Goal: Communication & Community: Participate in discussion

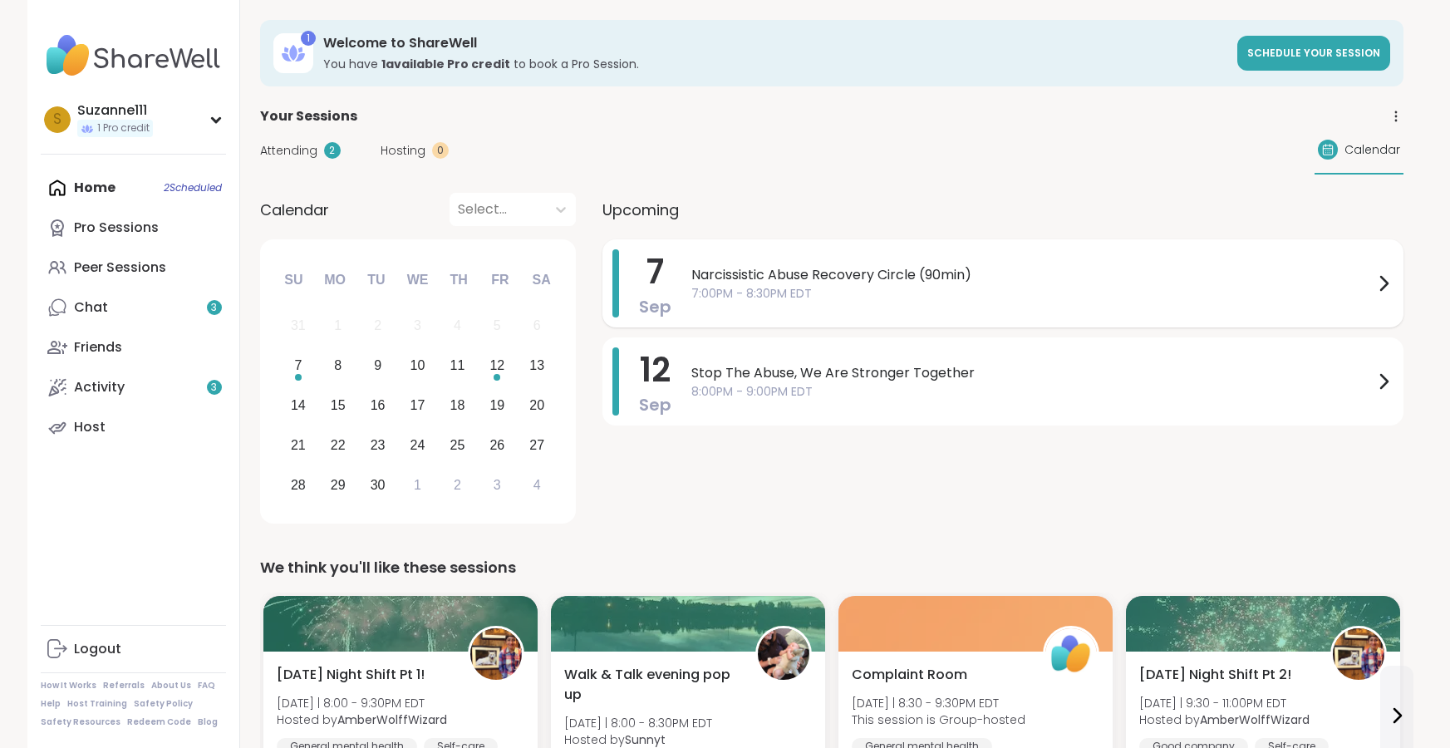
click at [843, 292] on span "7:00PM - 8:30PM EDT" at bounding box center [1032, 293] width 682 height 17
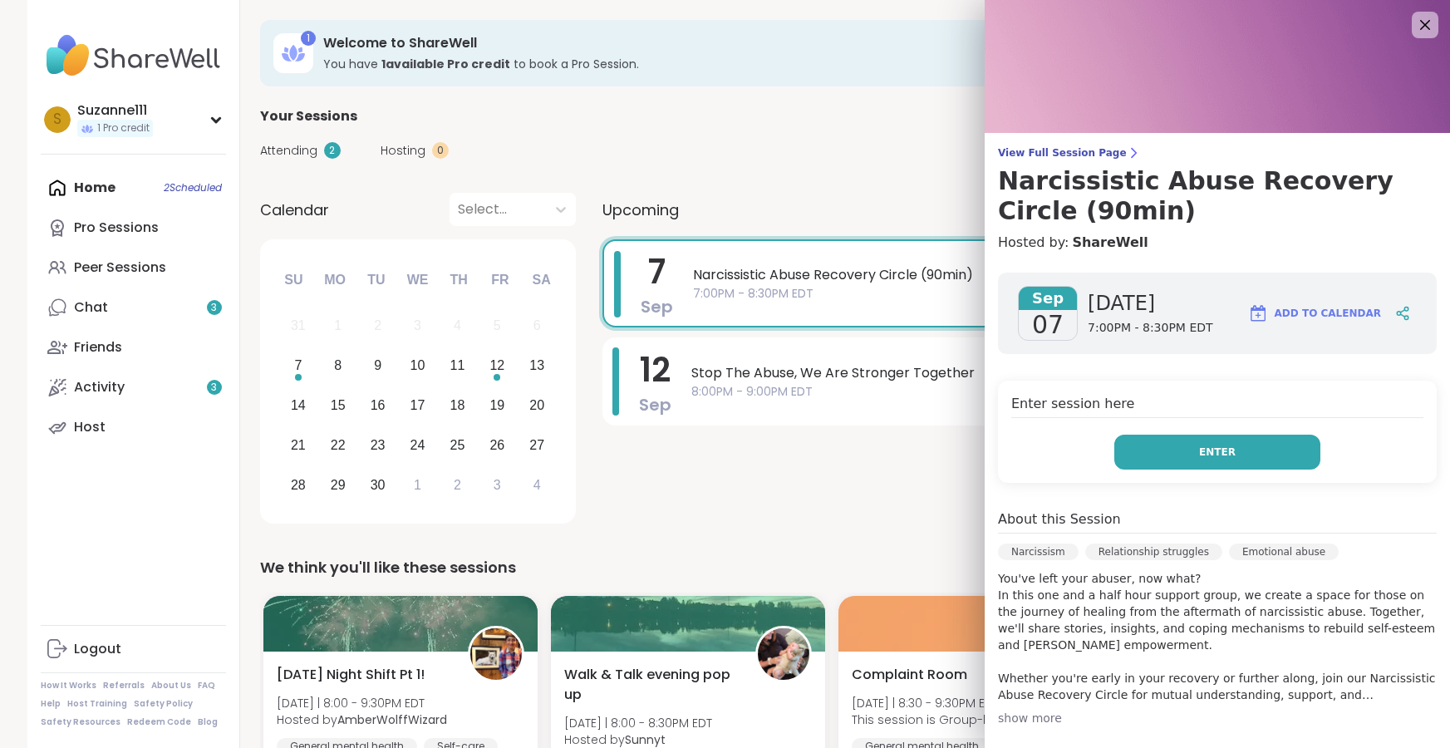
click at [1224, 451] on span "Enter" at bounding box center [1217, 452] width 37 height 15
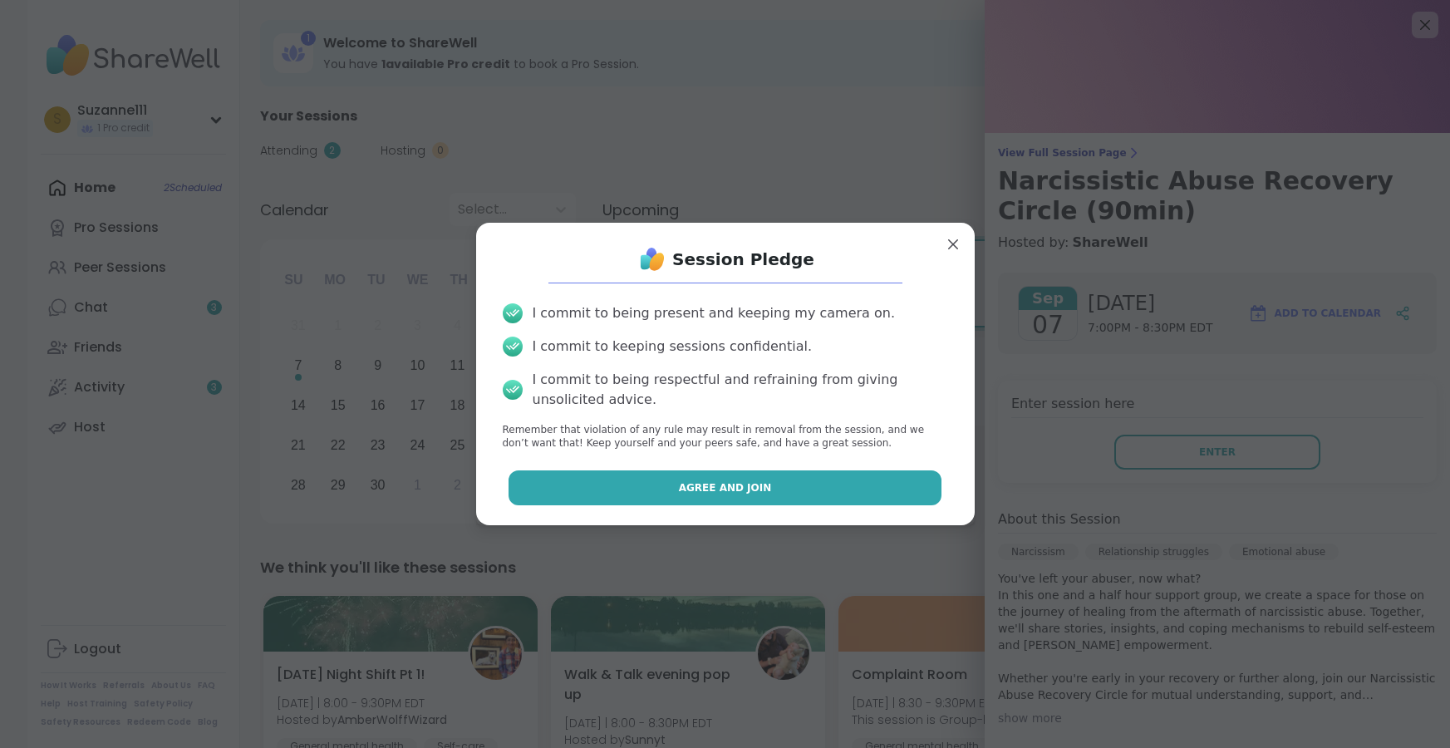
click at [717, 481] on span "Agree and Join" at bounding box center [725, 487] width 93 height 15
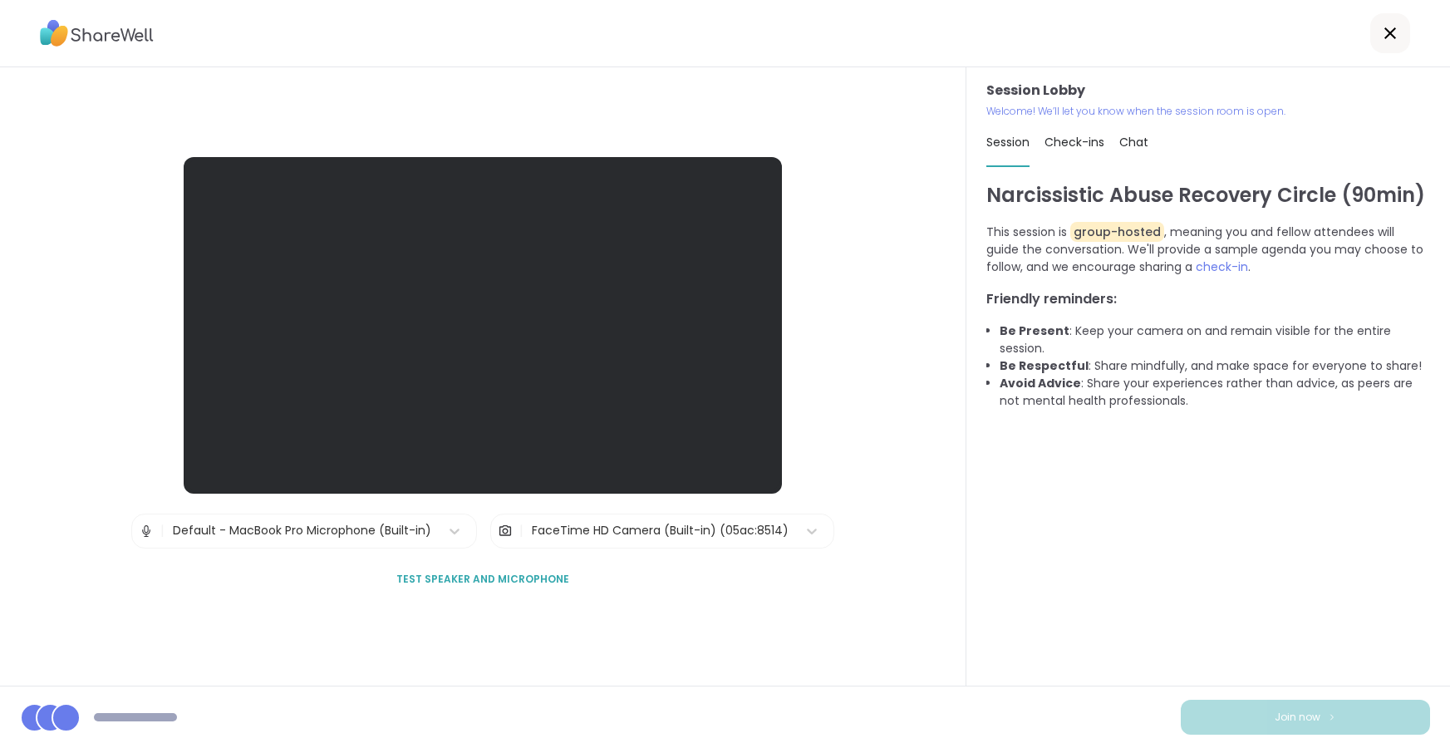
click at [920, 577] on div "Session Lobby | Default - MacBook Pro Microphone (Built-in) | FaceTime HD Camer…" at bounding box center [483, 376] width 966 height 618
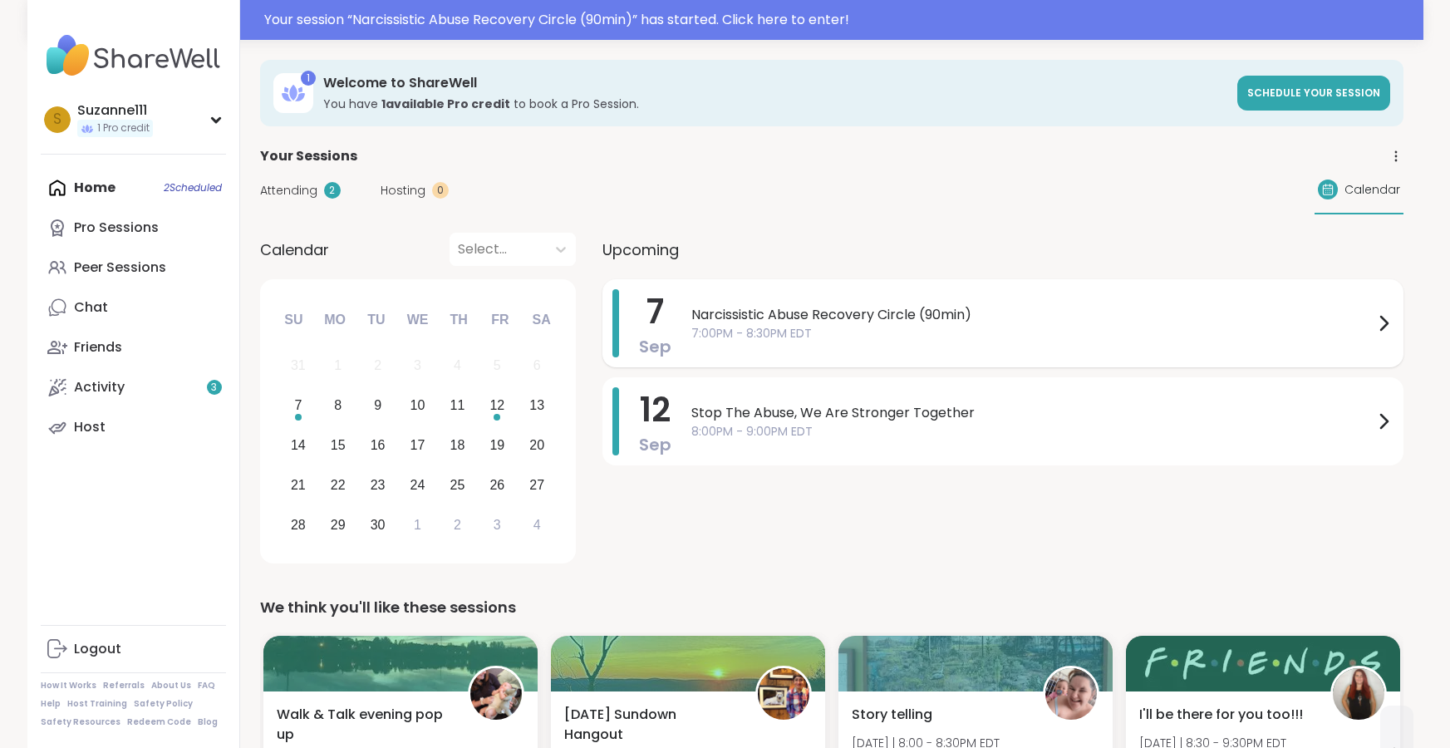
click at [870, 314] on span "Narcissistic Abuse Recovery Circle (90min)" at bounding box center [1032, 315] width 682 height 20
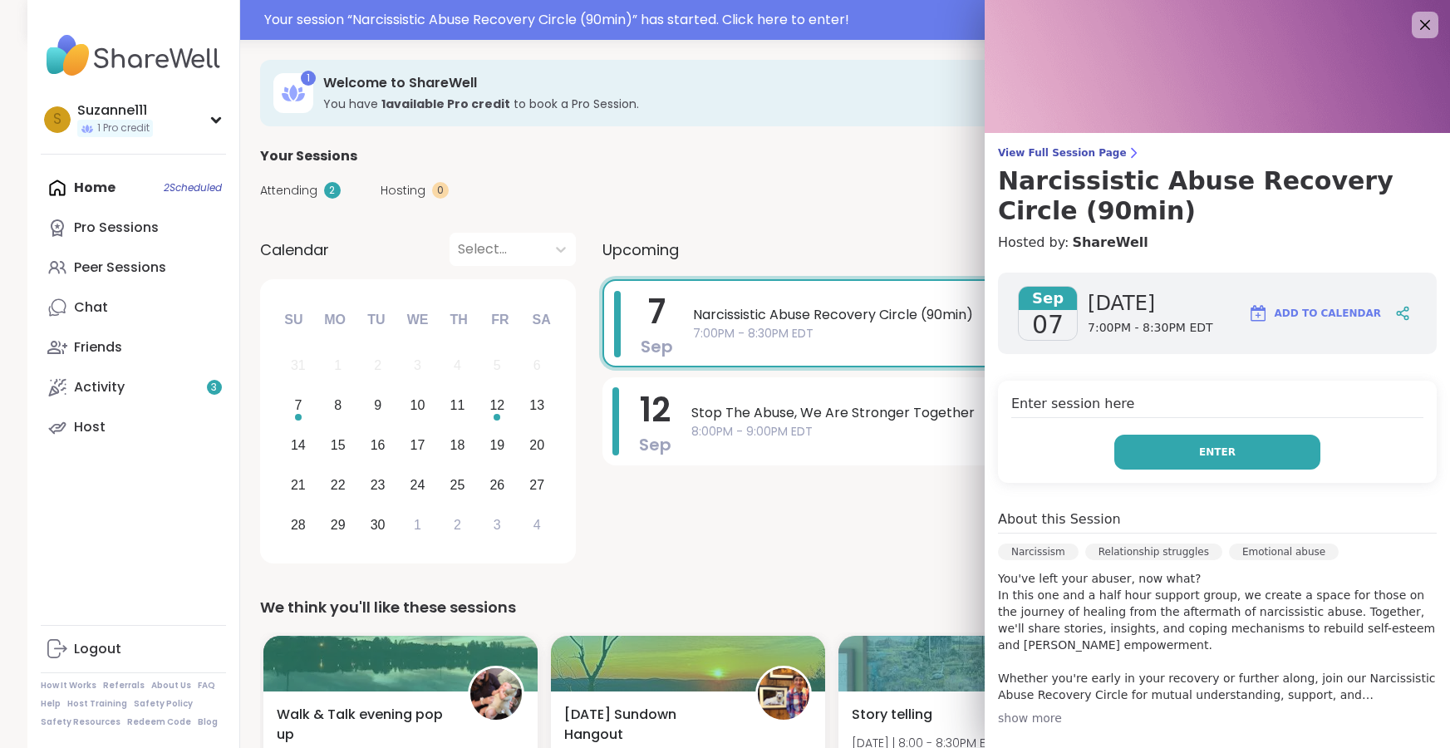
click at [1192, 450] on button "Enter" at bounding box center [1217, 452] width 206 height 35
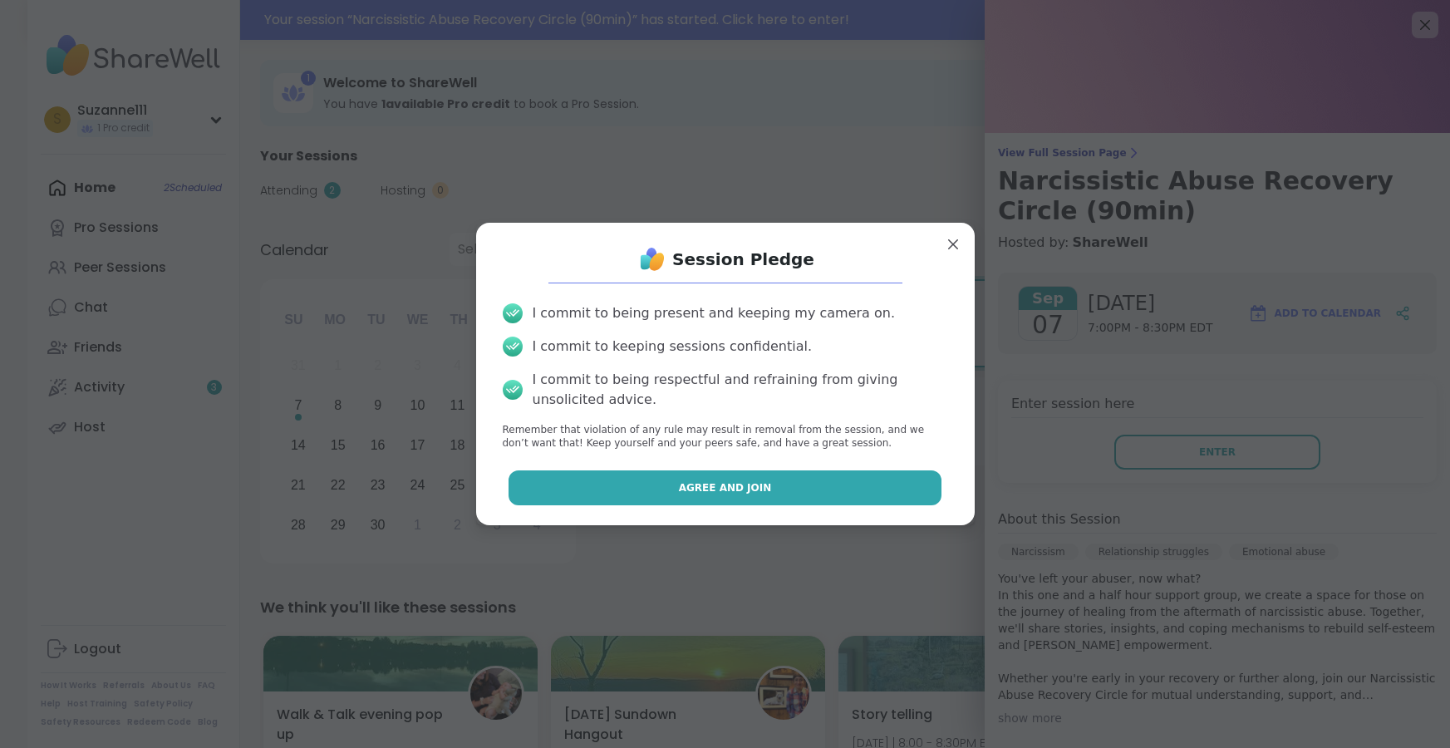
click at [744, 487] on span "Agree and Join" at bounding box center [725, 487] width 93 height 15
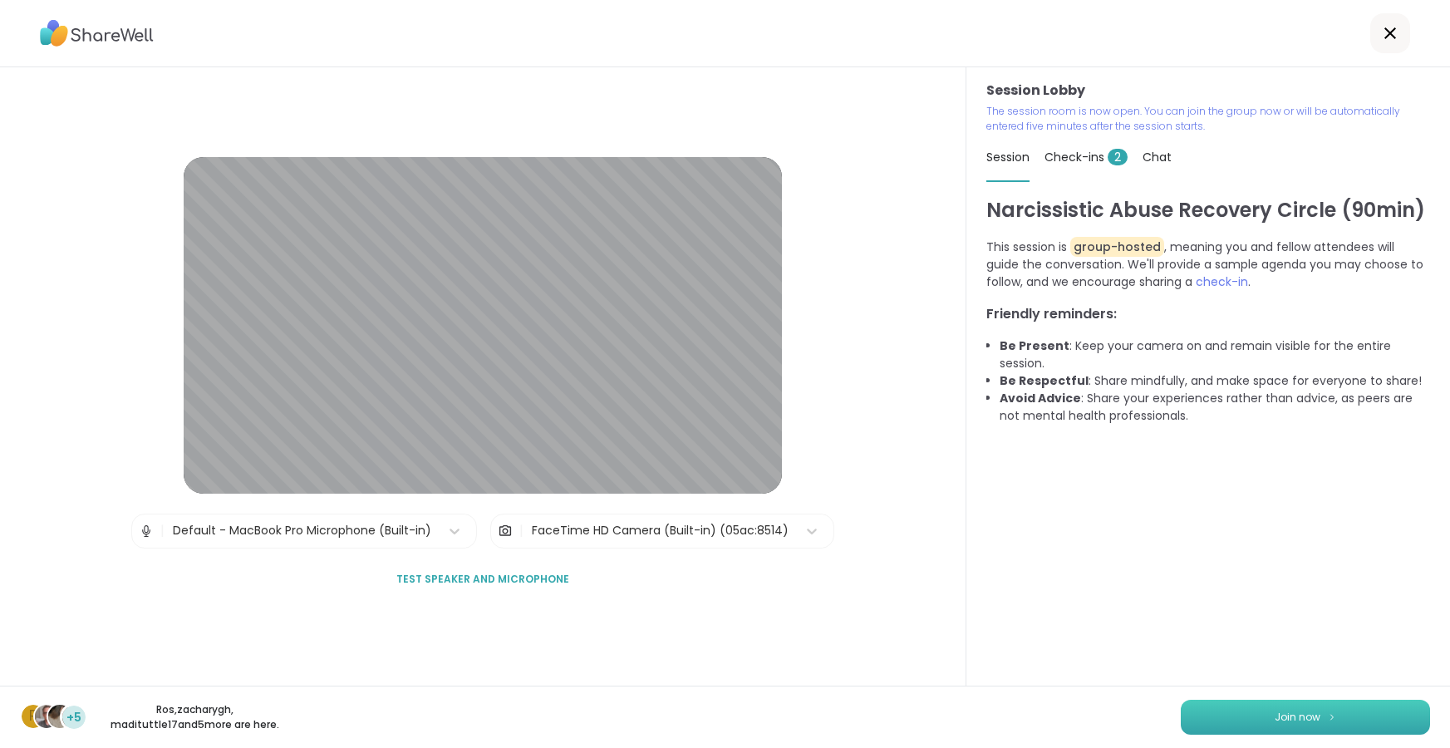
click at [1282, 716] on span "Join now" at bounding box center [1298, 717] width 46 height 15
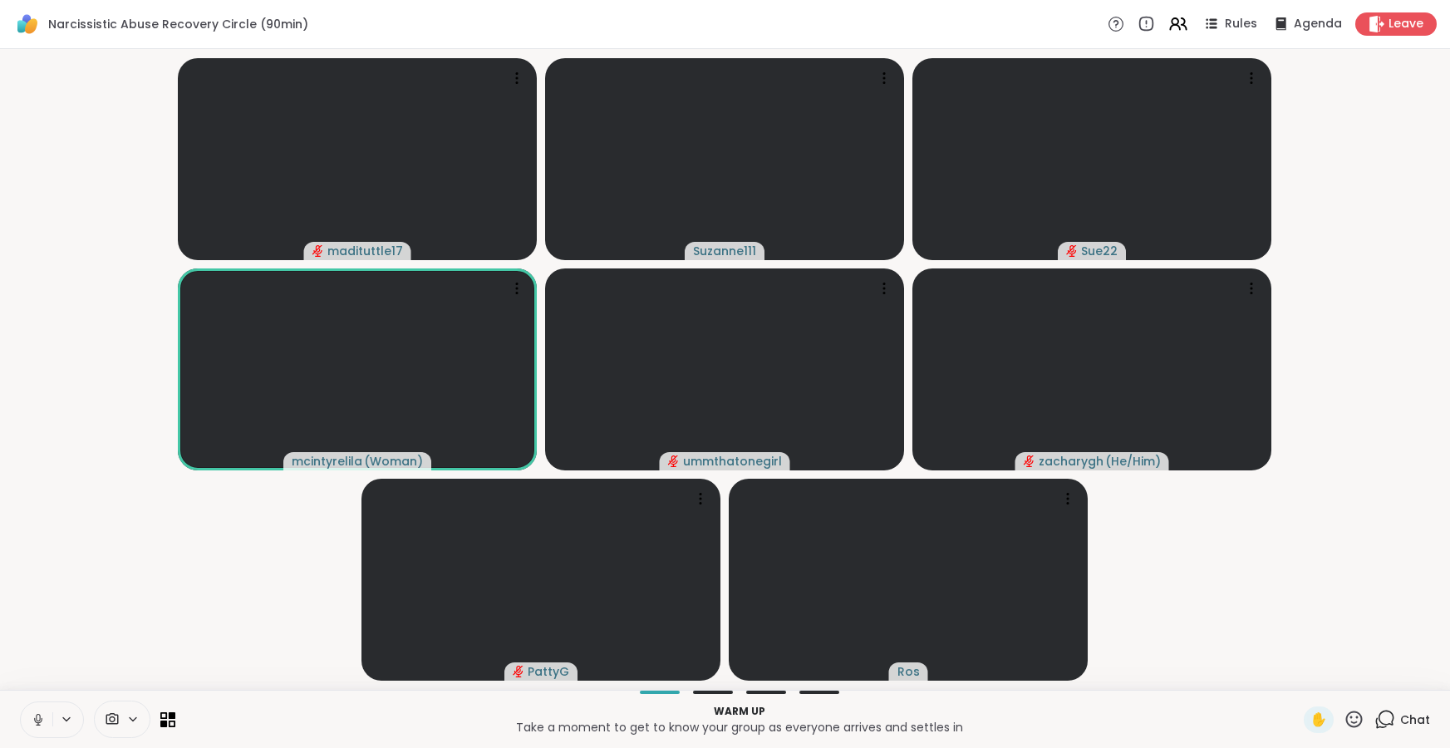
click at [37, 714] on icon at bounding box center [38, 717] width 4 height 7
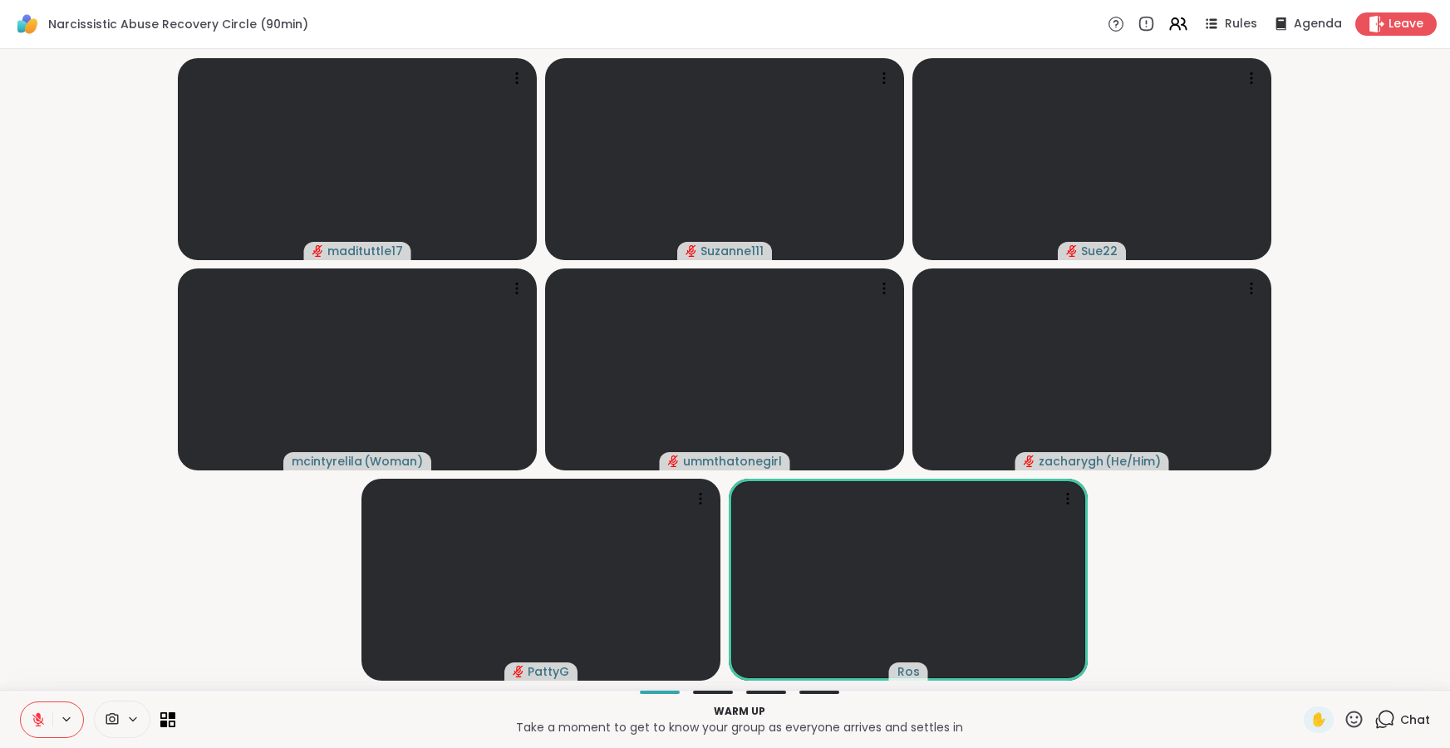
click at [37, 720] on icon at bounding box center [38, 719] width 15 height 15
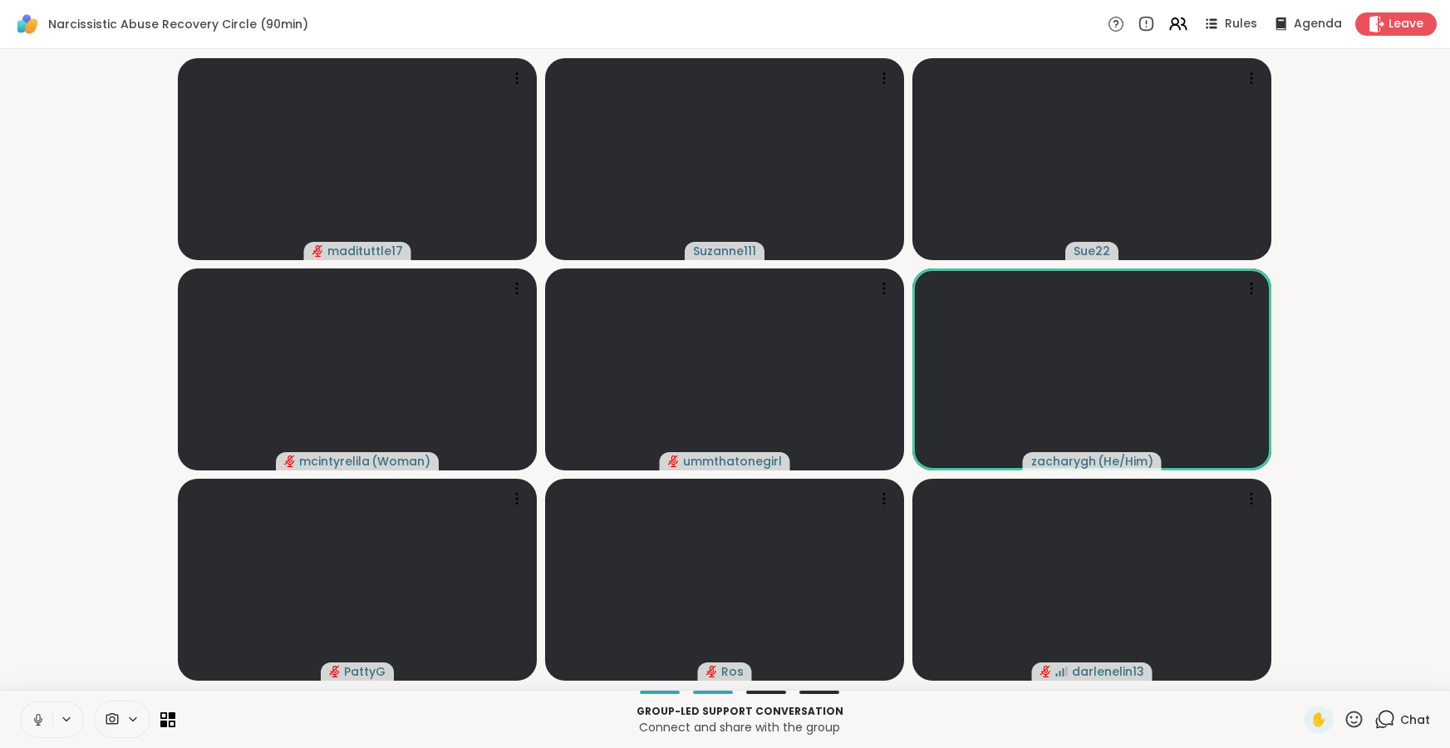
click at [37, 715] on icon at bounding box center [38, 719] width 15 height 15
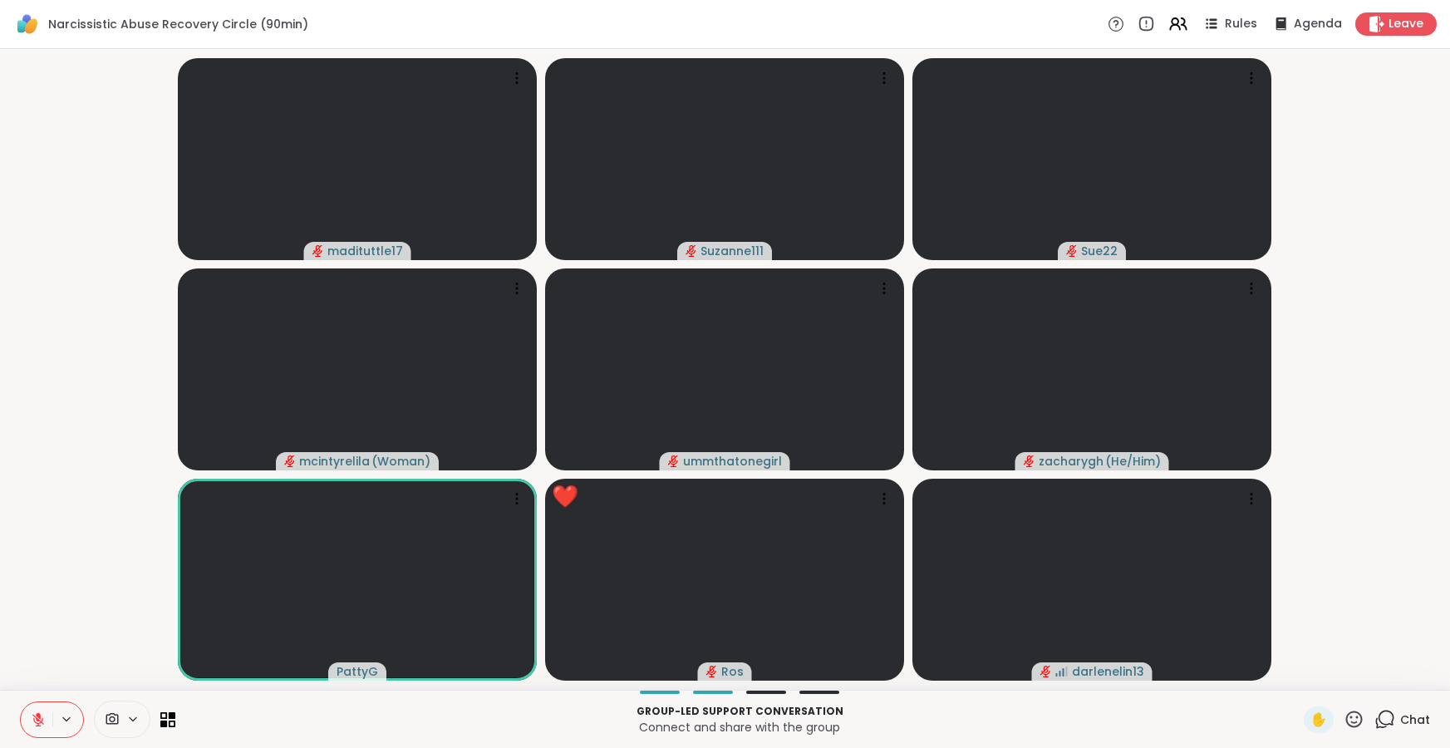
click at [1355, 720] on icon at bounding box center [1354, 719] width 21 height 21
click at [1314, 671] on span "❤️" at bounding box center [1305, 676] width 17 height 20
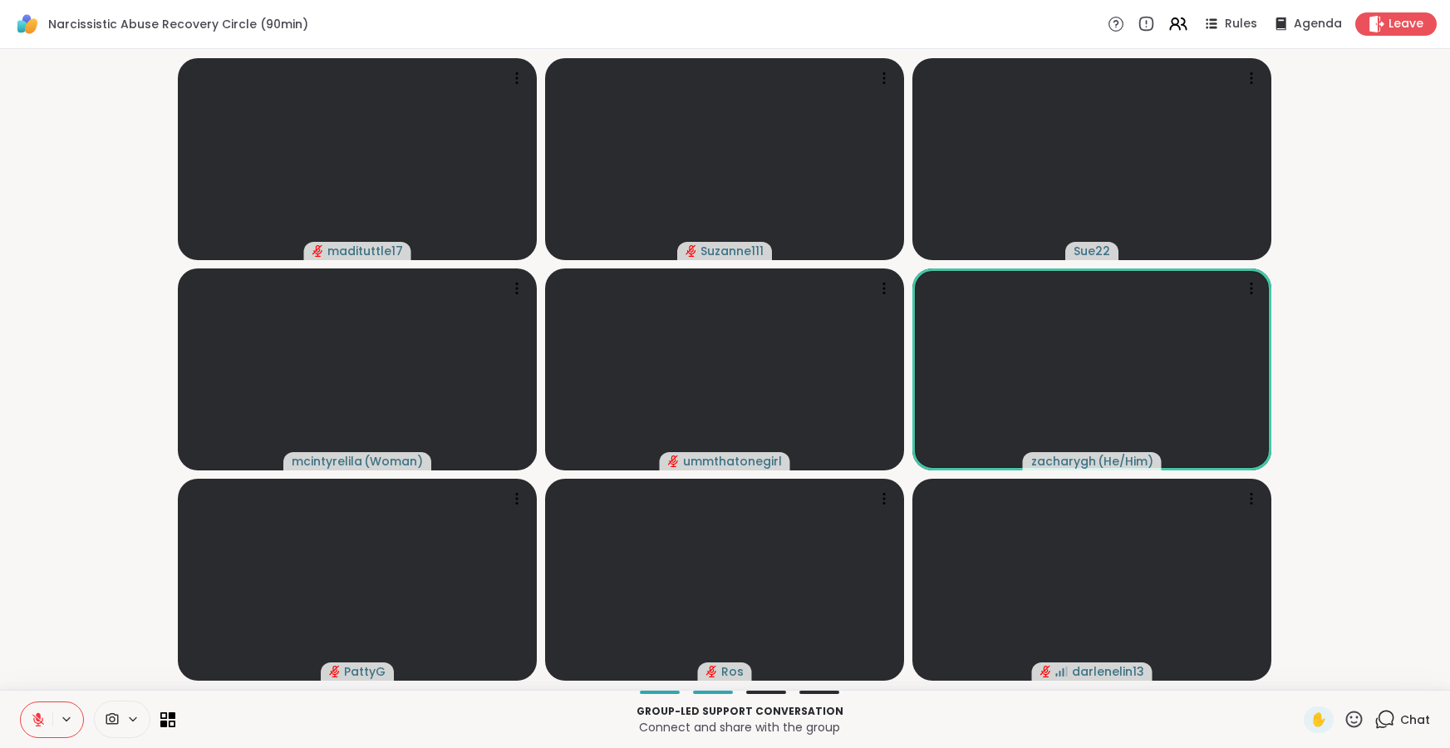
click at [38, 718] on icon at bounding box center [38, 719] width 15 height 15
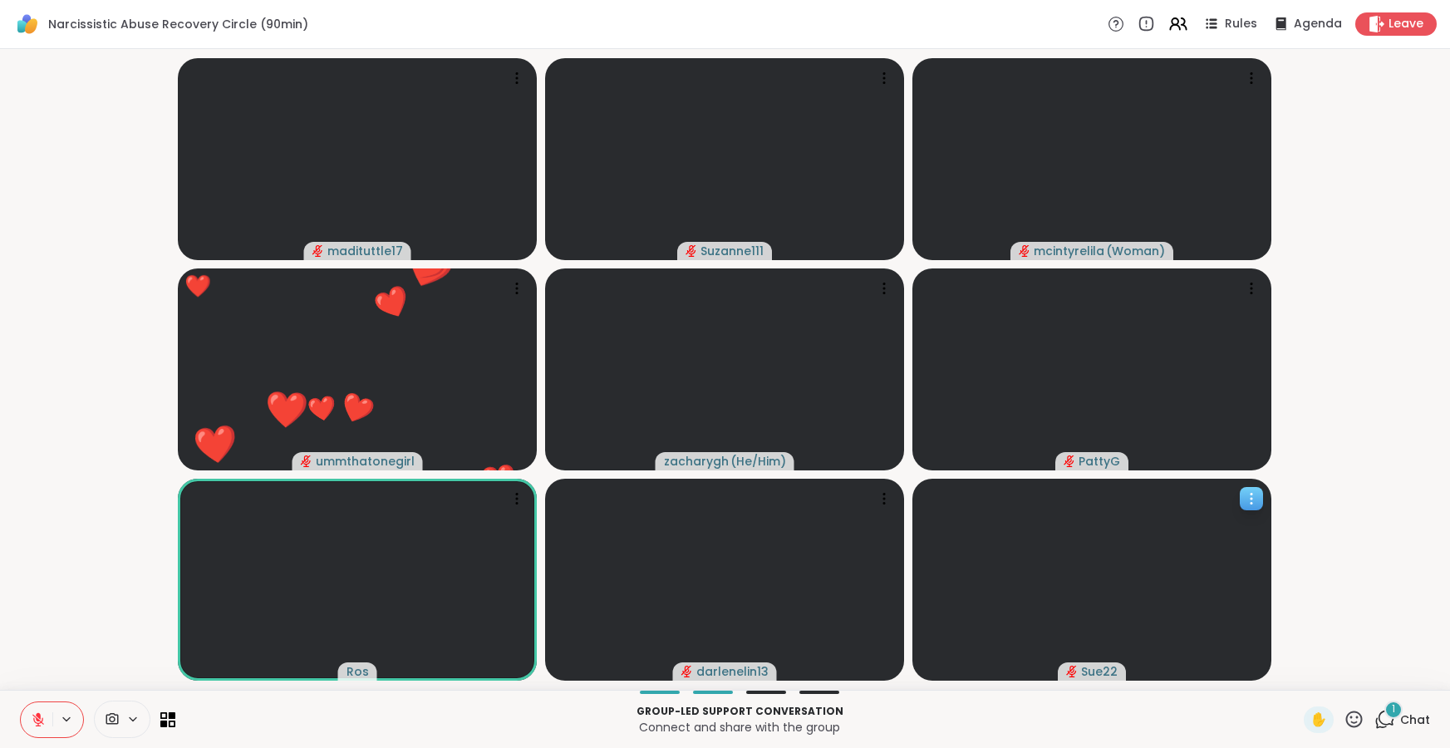
click at [1060, 577] on video at bounding box center [1091, 580] width 359 height 202
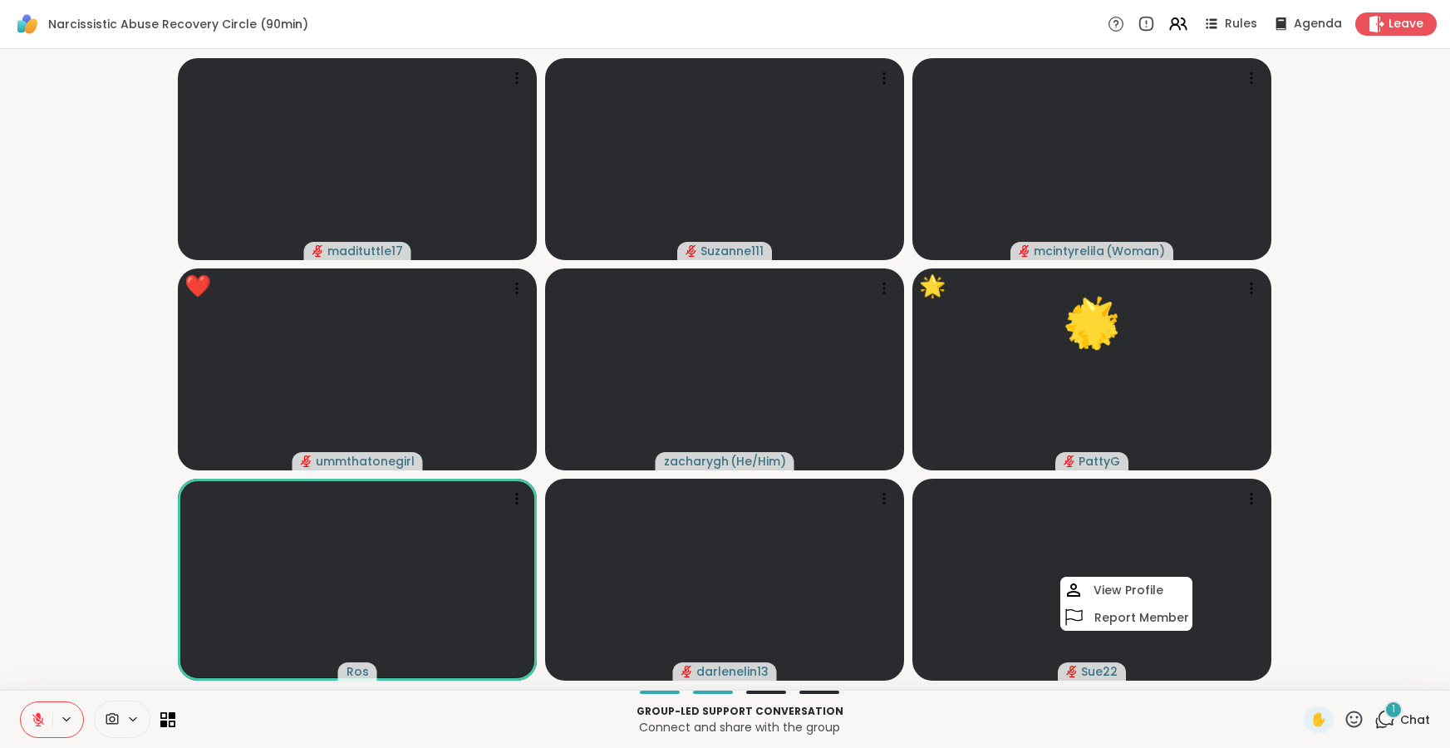
click at [1307, 570] on video-player-container "madituttle17 Suzanne111 mcintyrelila ( Woman ) ❤️ ummthatonegirl ❤️ ❤️ ❤️ ❤️ ❤️…" at bounding box center [725, 369] width 1430 height 627
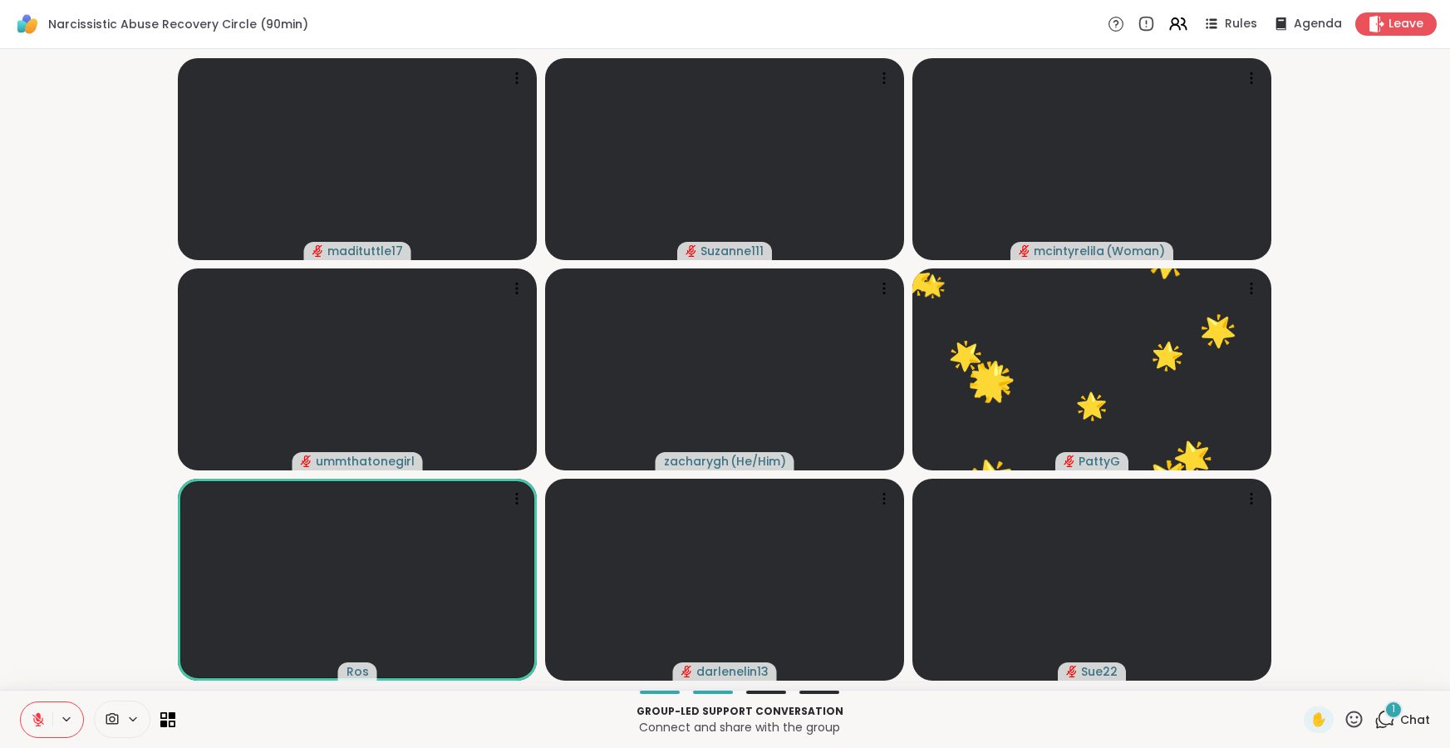
click at [1355, 720] on icon at bounding box center [1354, 719] width 21 height 21
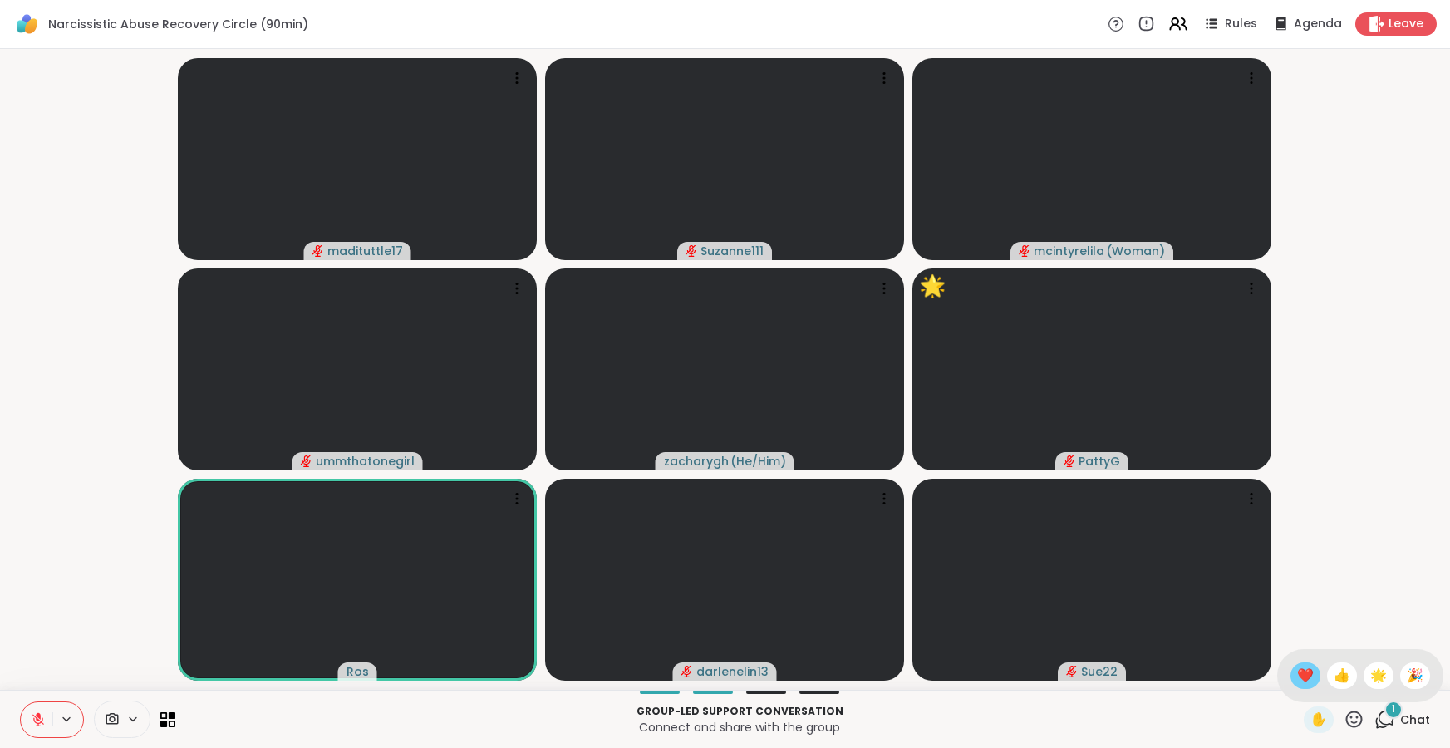
click at [1314, 676] on span "❤️" at bounding box center [1305, 676] width 17 height 20
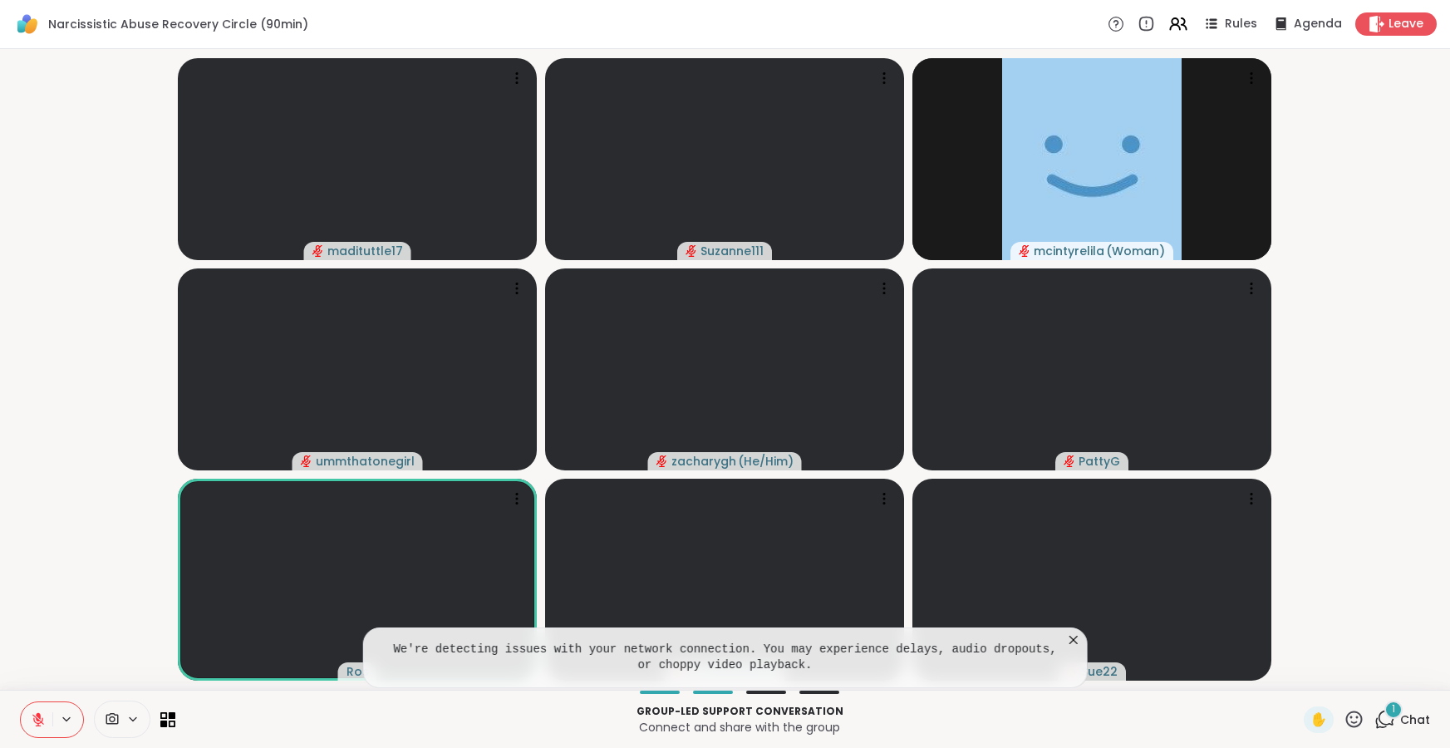
click at [1072, 634] on icon at bounding box center [1073, 639] width 17 height 17
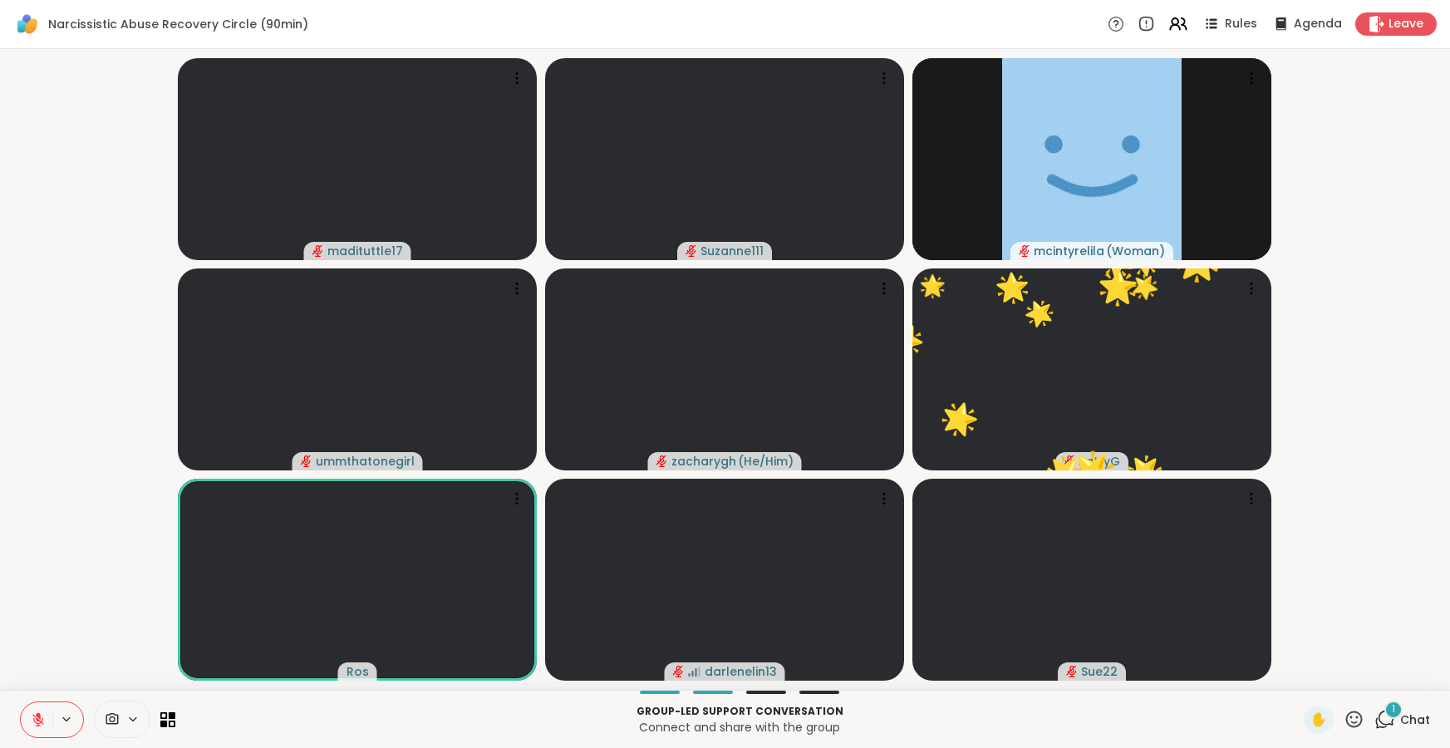
click at [1358, 719] on icon at bounding box center [1354, 719] width 21 height 21
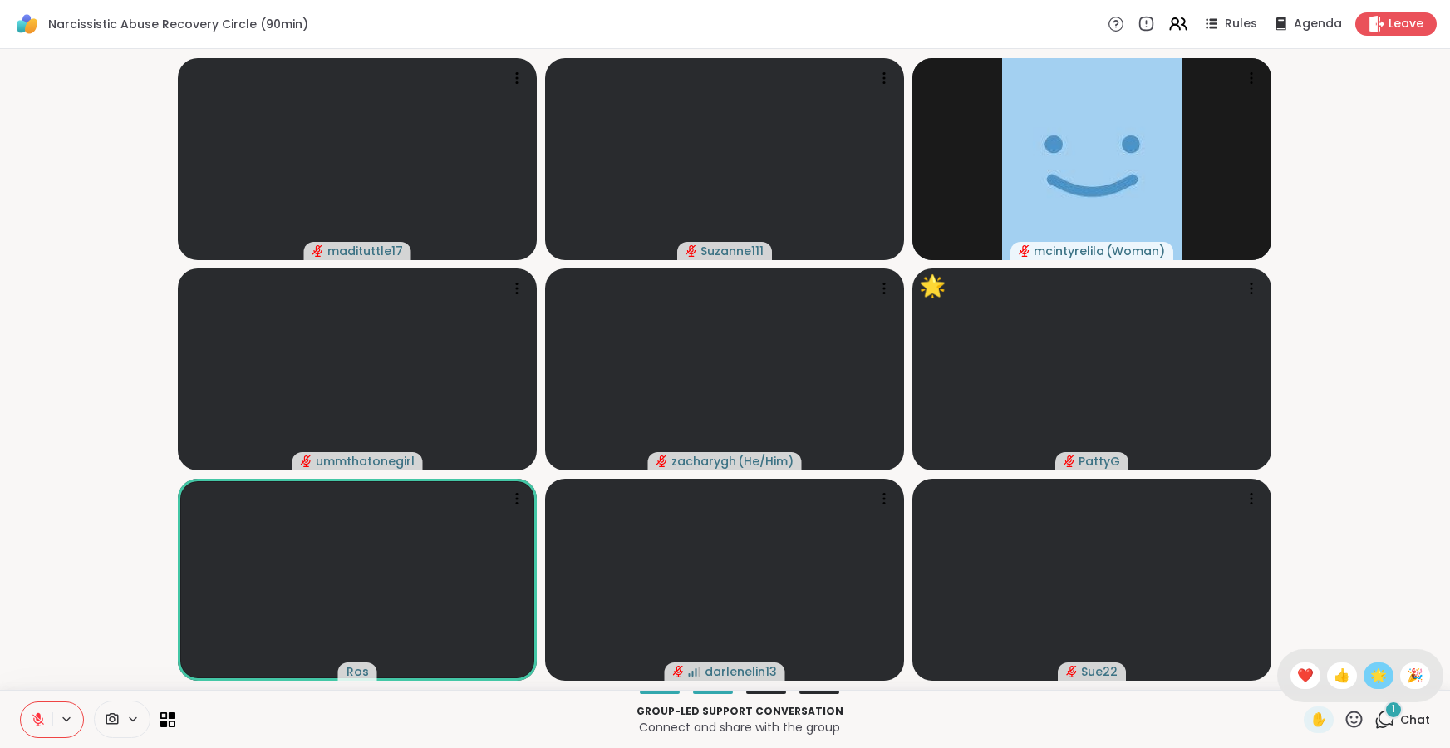
click at [1380, 673] on span "🌟" at bounding box center [1378, 676] width 17 height 20
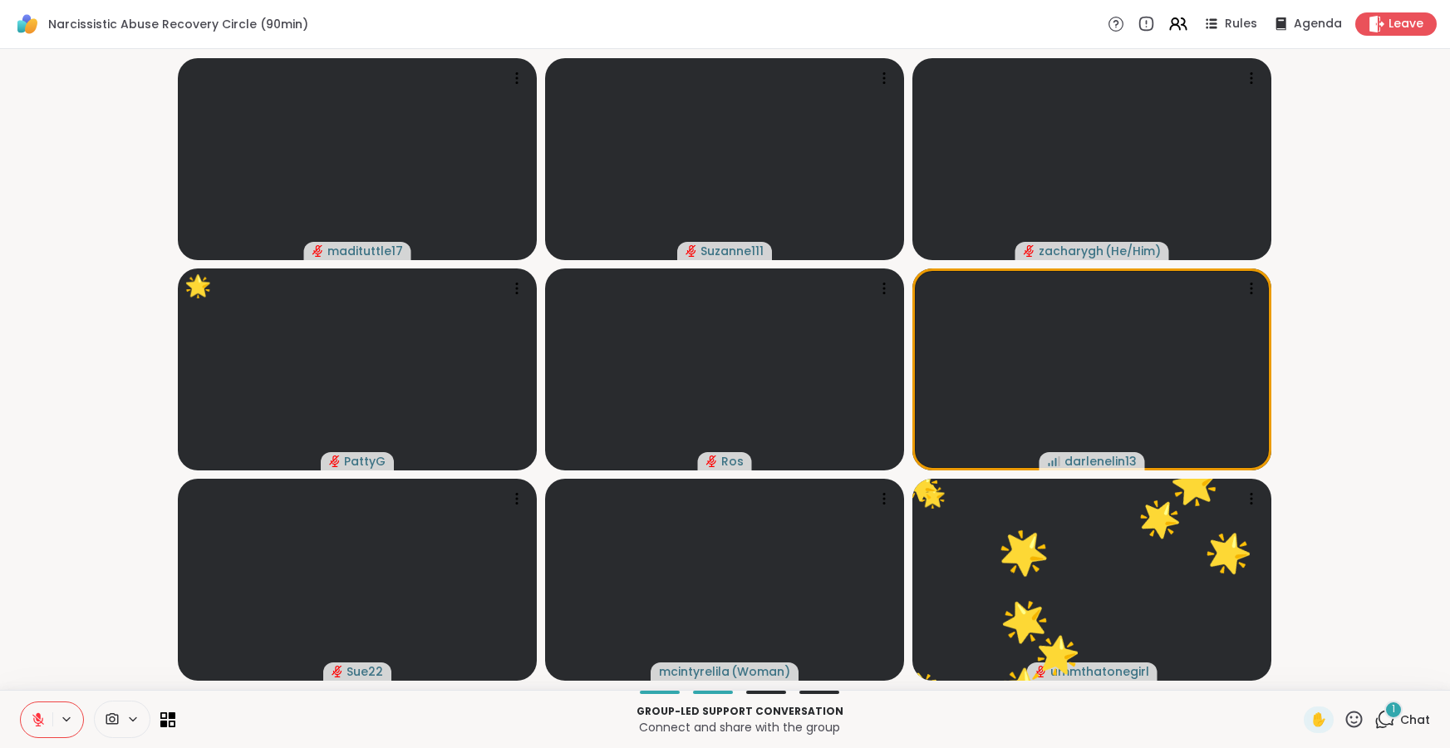
click at [1356, 716] on icon at bounding box center [1354, 719] width 21 height 21
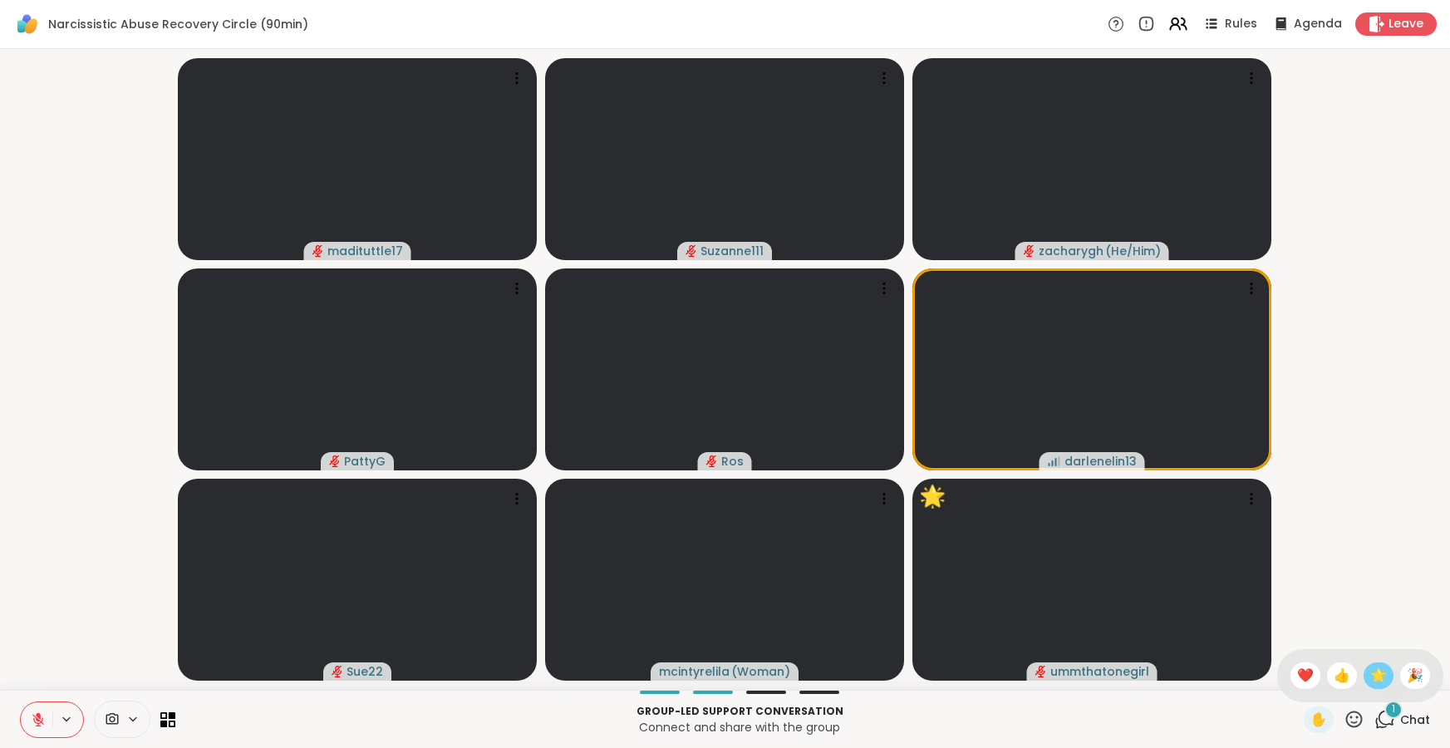
click at [1381, 671] on span "🌟" at bounding box center [1378, 676] width 17 height 20
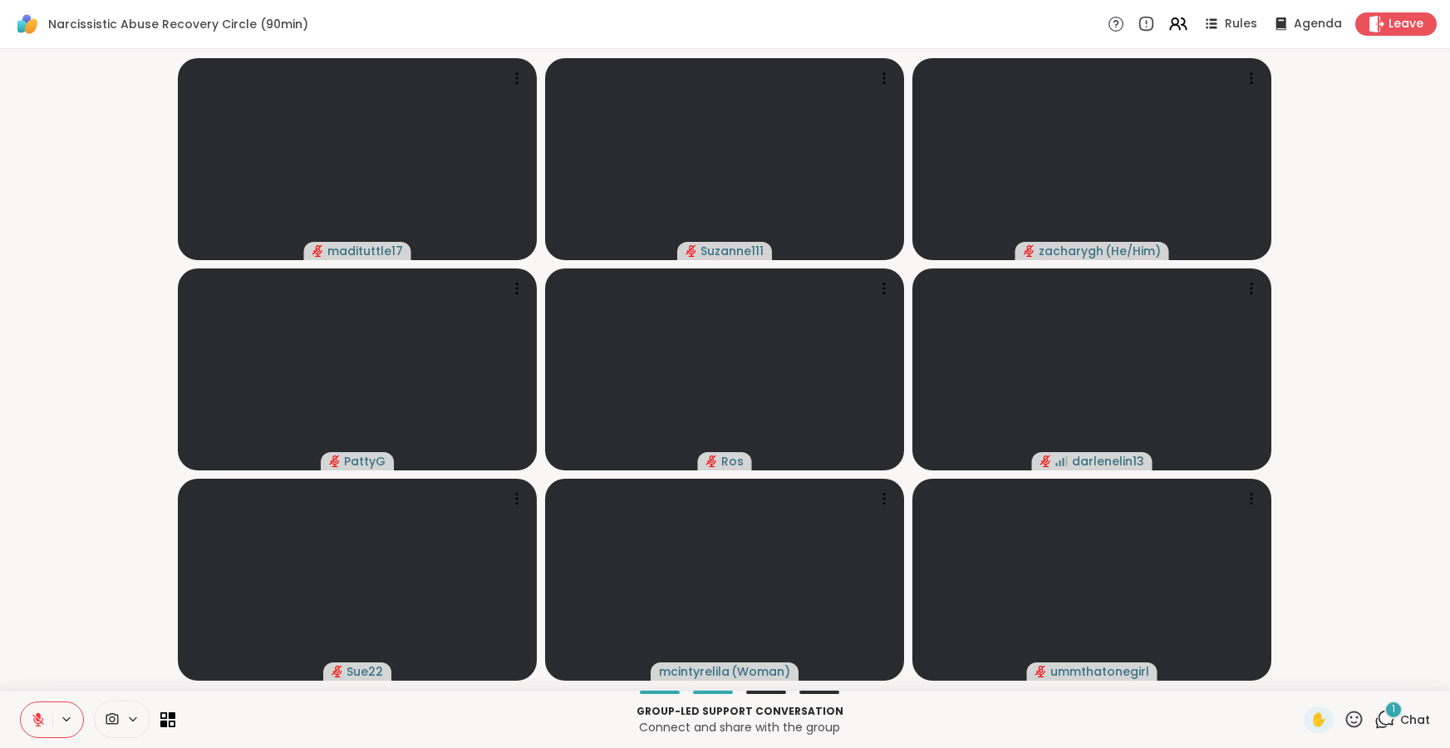
click at [41, 720] on icon at bounding box center [38, 719] width 15 height 15
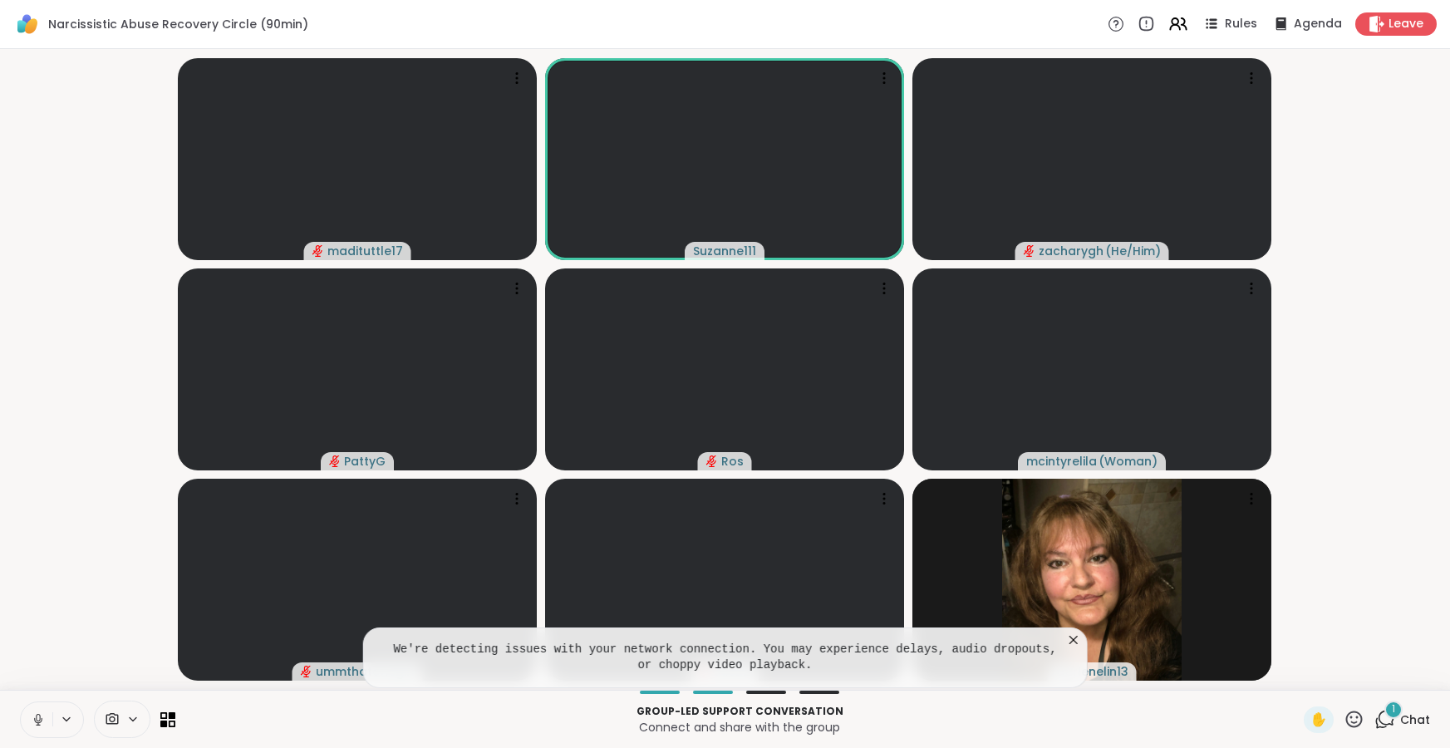
click at [1074, 639] on icon at bounding box center [1073, 640] width 8 height 8
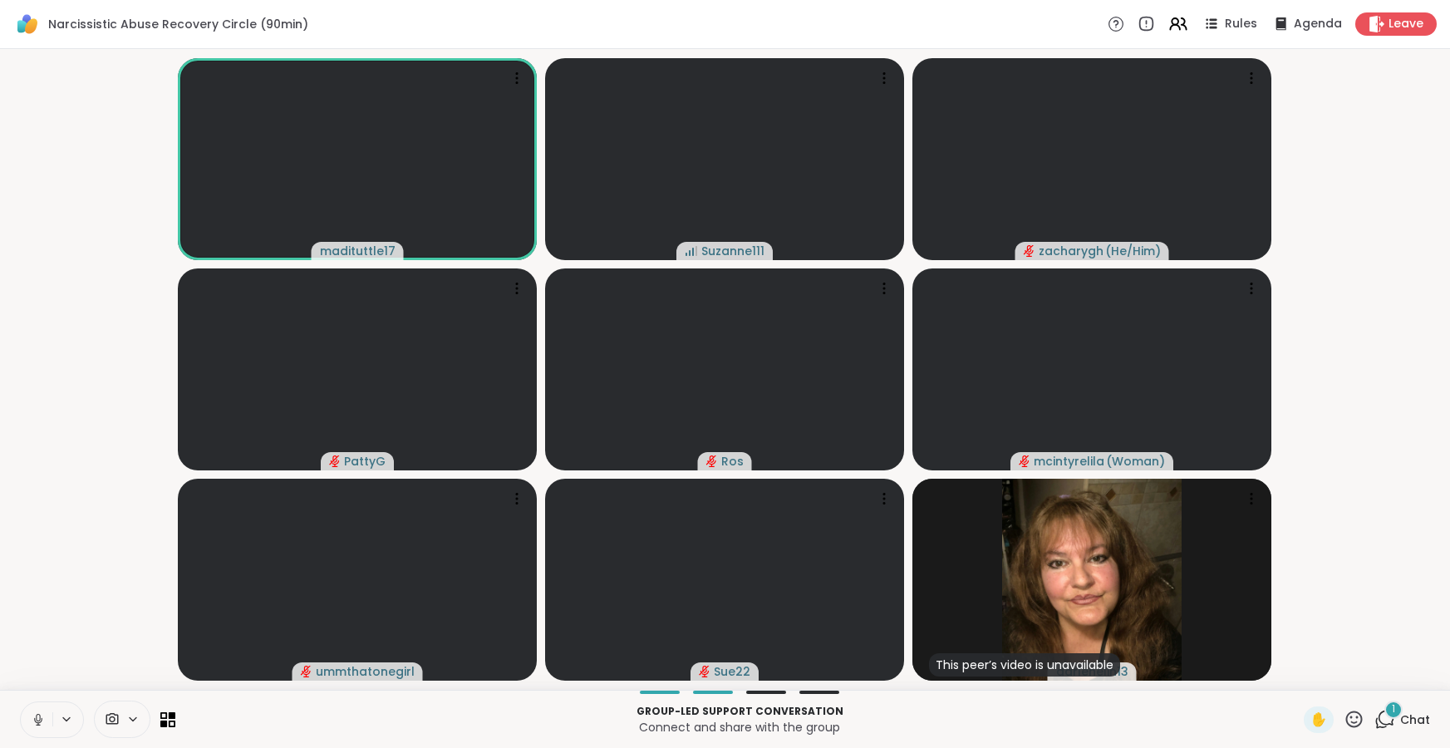
click at [36, 719] on icon at bounding box center [38, 719] width 15 height 15
click at [1354, 715] on icon at bounding box center [1354, 719] width 21 height 21
click at [1310, 676] on span "❤️" at bounding box center [1305, 676] width 17 height 20
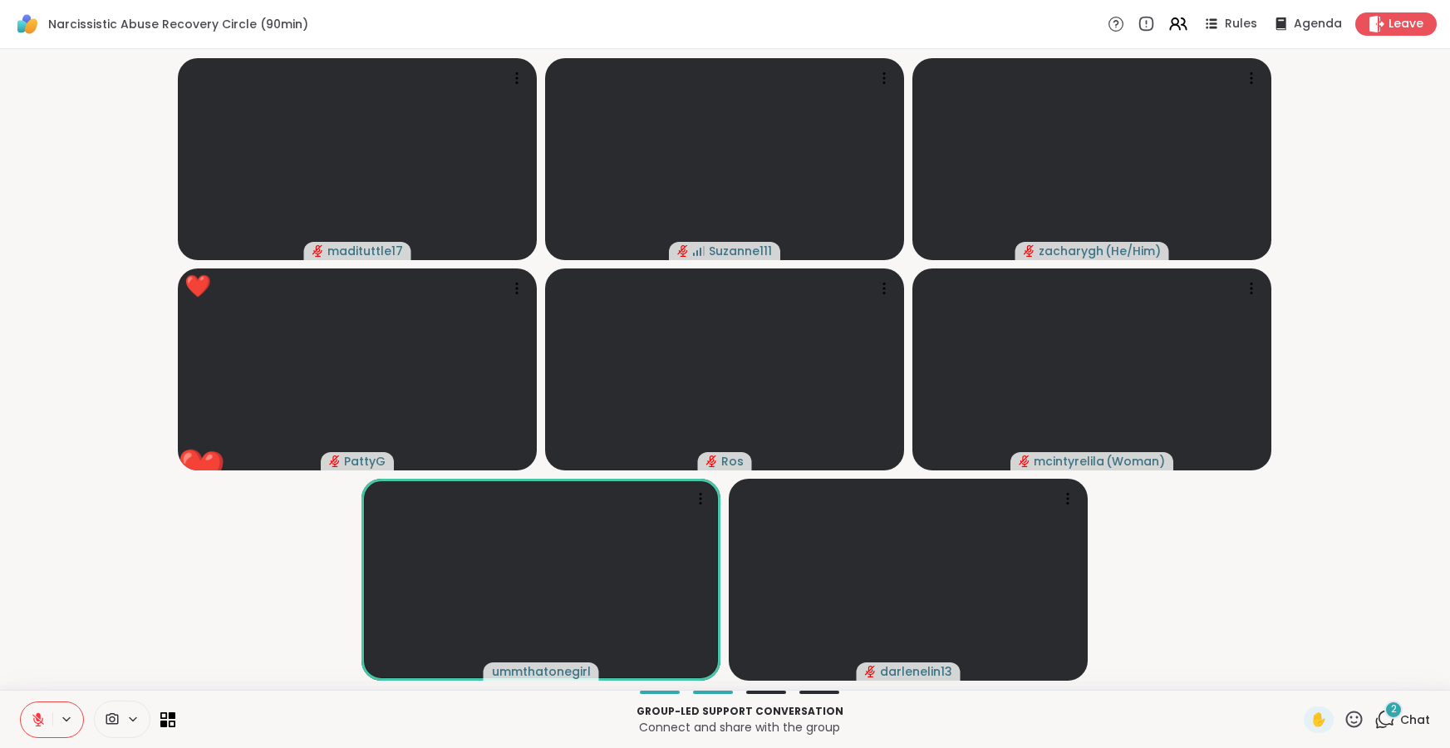
click at [1353, 719] on icon at bounding box center [1354, 719] width 21 height 21
click at [1314, 673] on span "❤️" at bounding box center [1305, 676] width 17 height 20
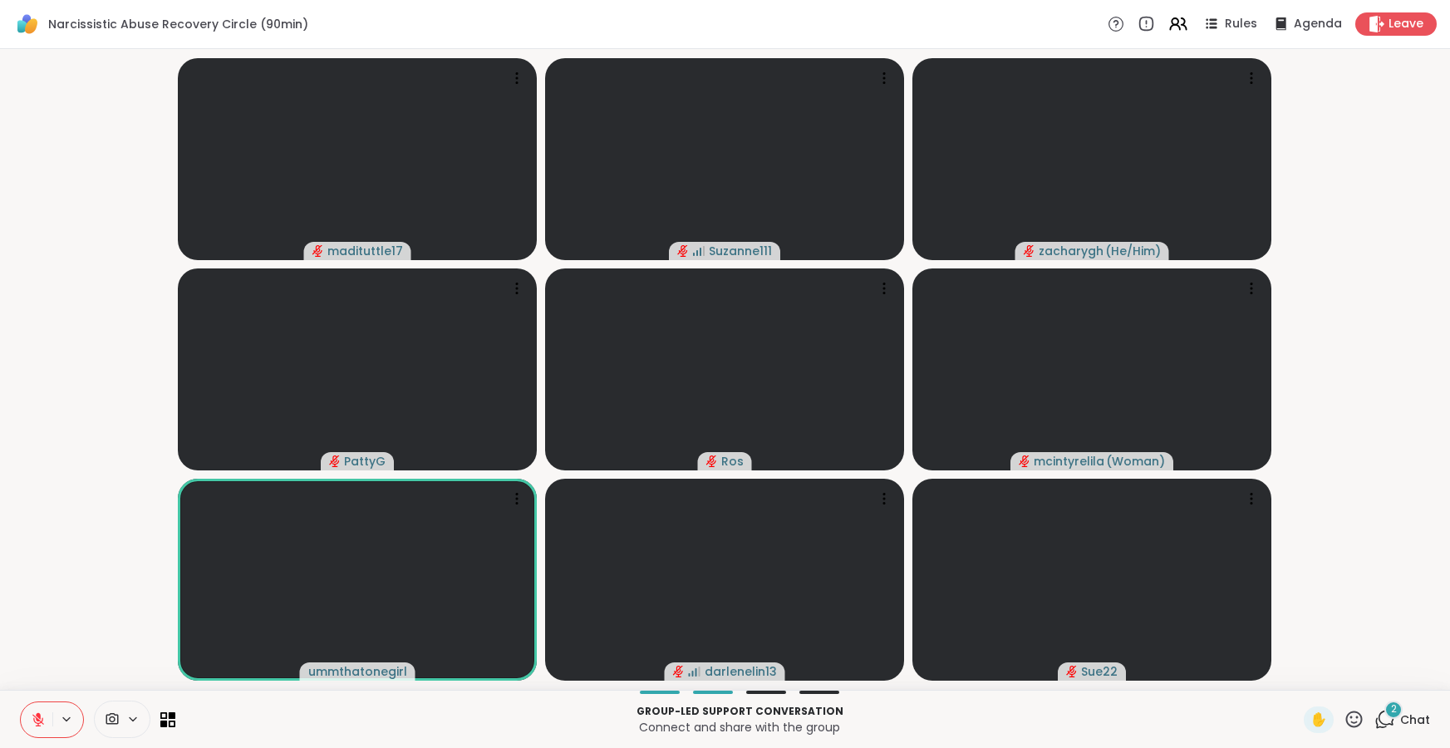
click at [1354, 717] on icon at bounding box center [1354, 719] width 21 height 21
click at [1314, 671] on span "❤️" at bounding box center [1305, 676] width 17 height 20
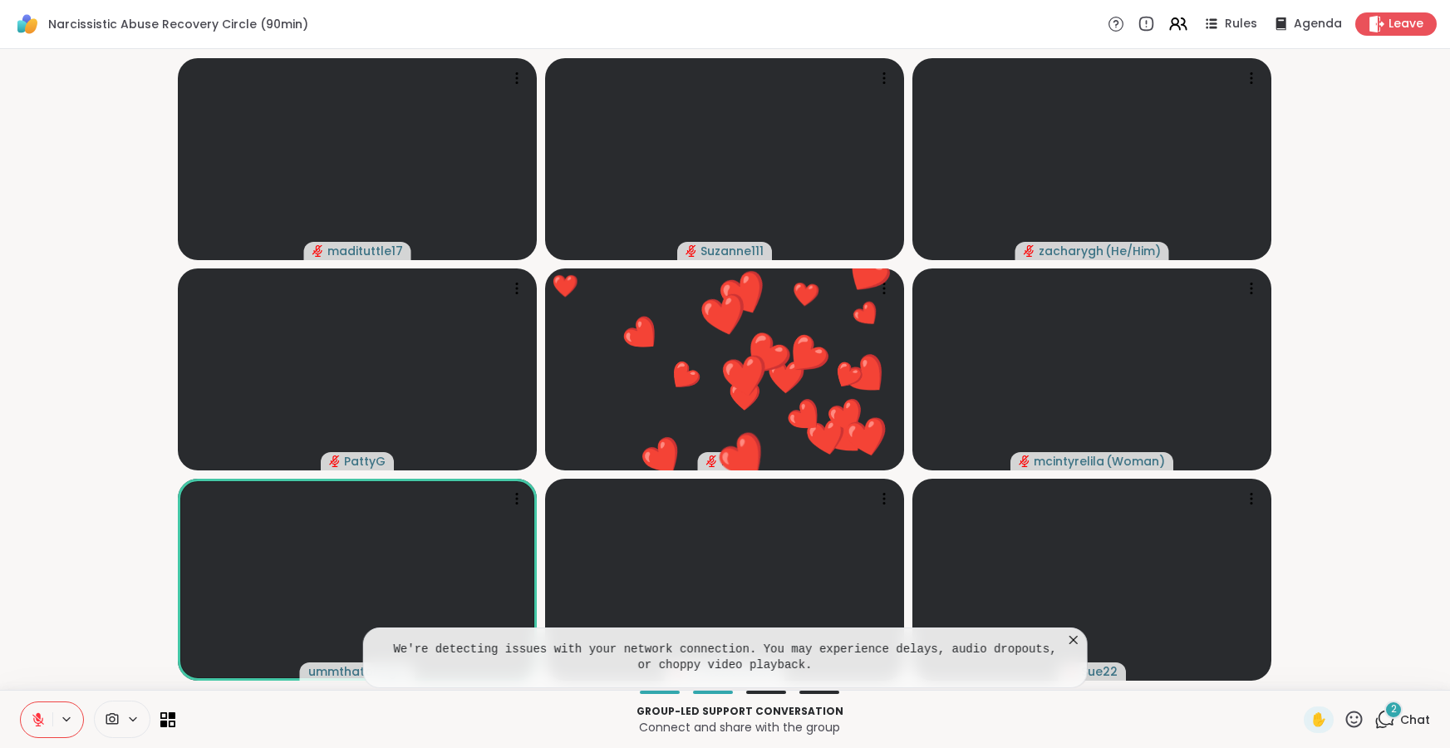
click at [1074, 638] on icon at bounding box center [1073, 640] width 8 height 8
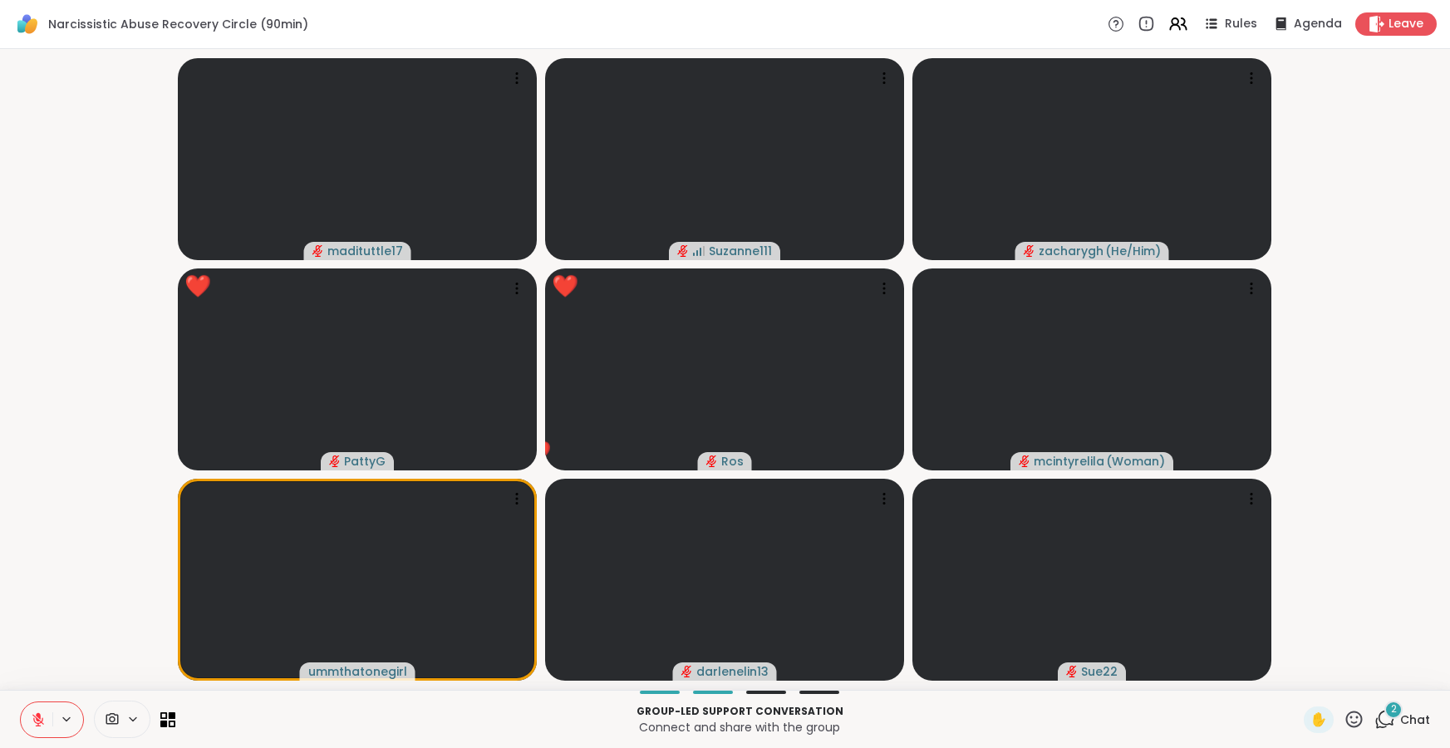
click at [1357, 720] on icon at bounding box center [1354, 719] width 21 height 21
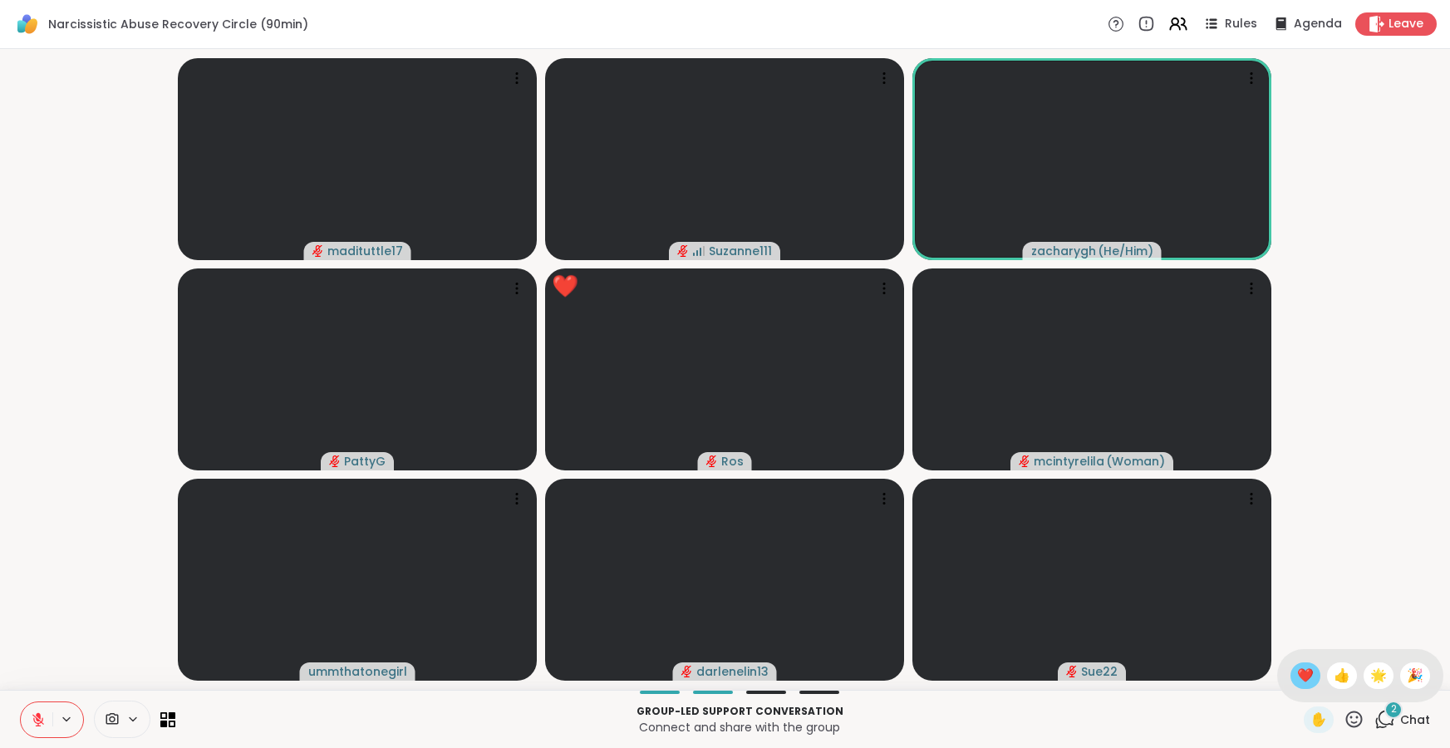
click at [1314, 673] on span "❤️" at bounding box center [1305, 676] width 17 height 20
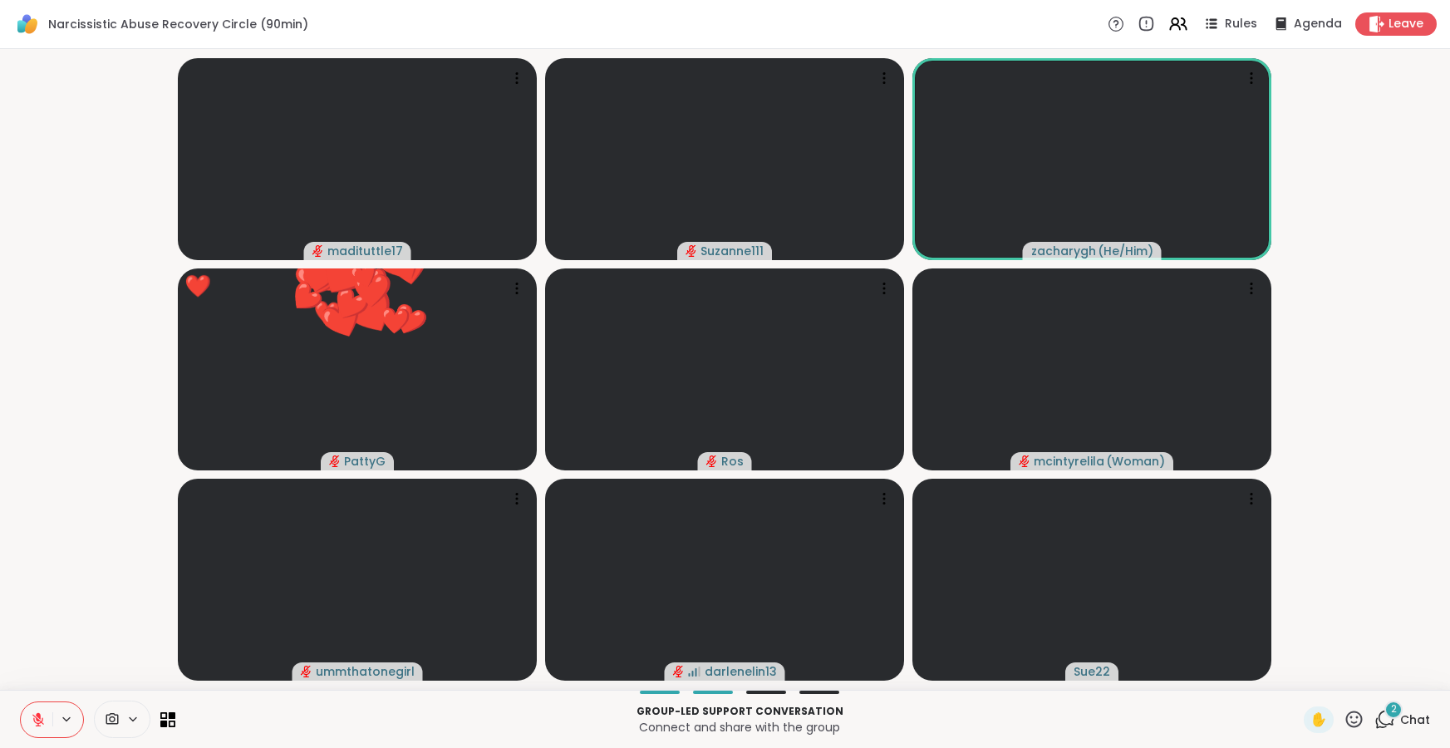
click at [1352, 717] on icon at bounding box center [1354, 718] width 17 height 17
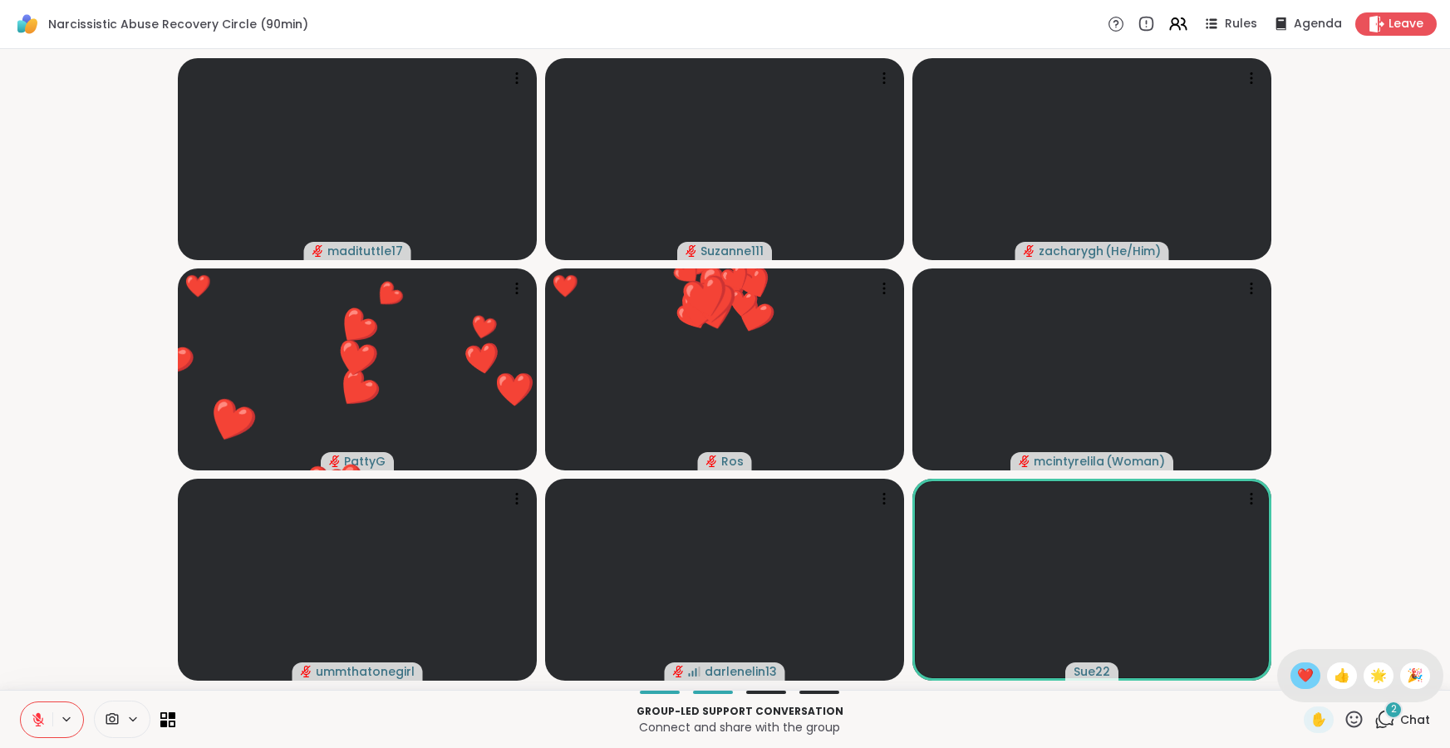
click at [1314, 676] on span "❤️" at bounding box center [1305, 676] width 17 height 20
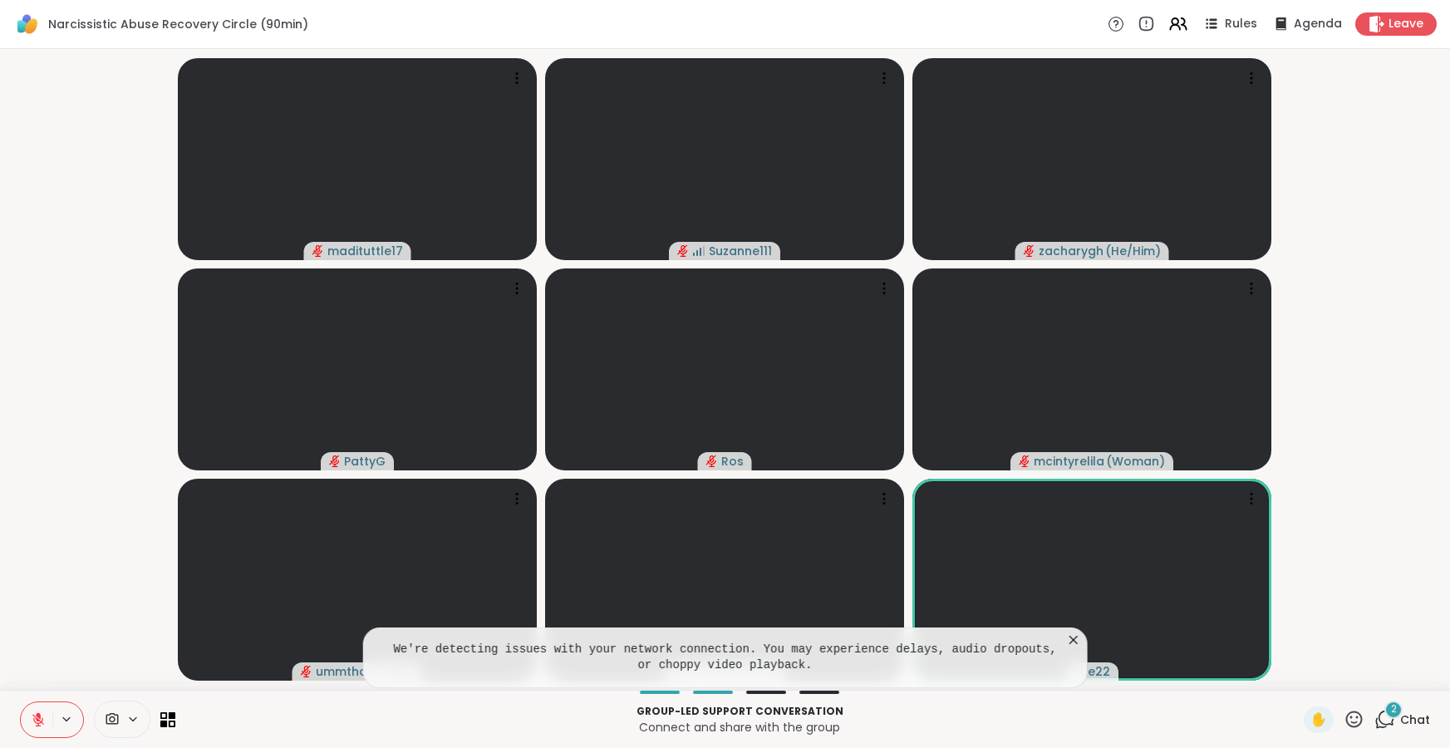
click at [1072, 640] on icon at bounding box center [1073, 640] width 8 height 8
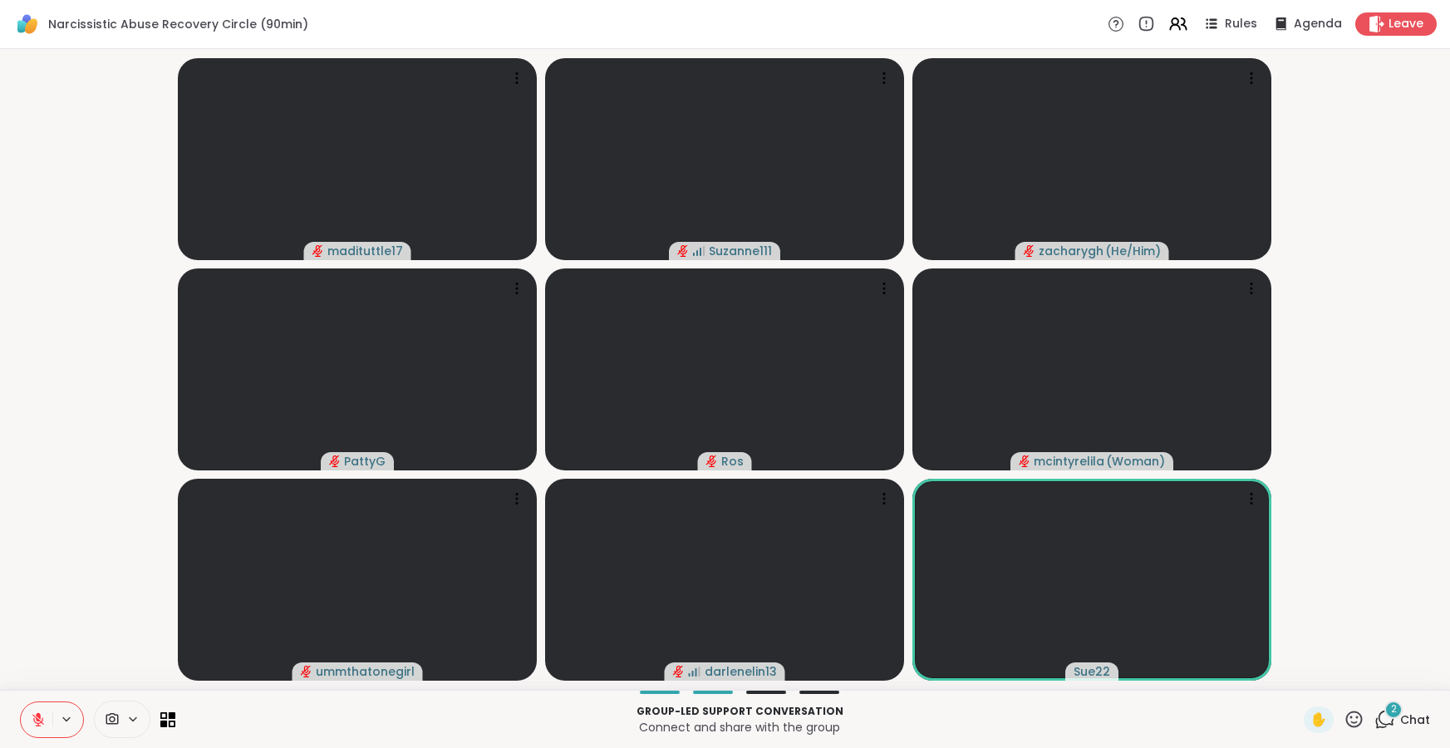
click at [1352, 715] on icon at bounding box center [1354, 719] width 21 height 21
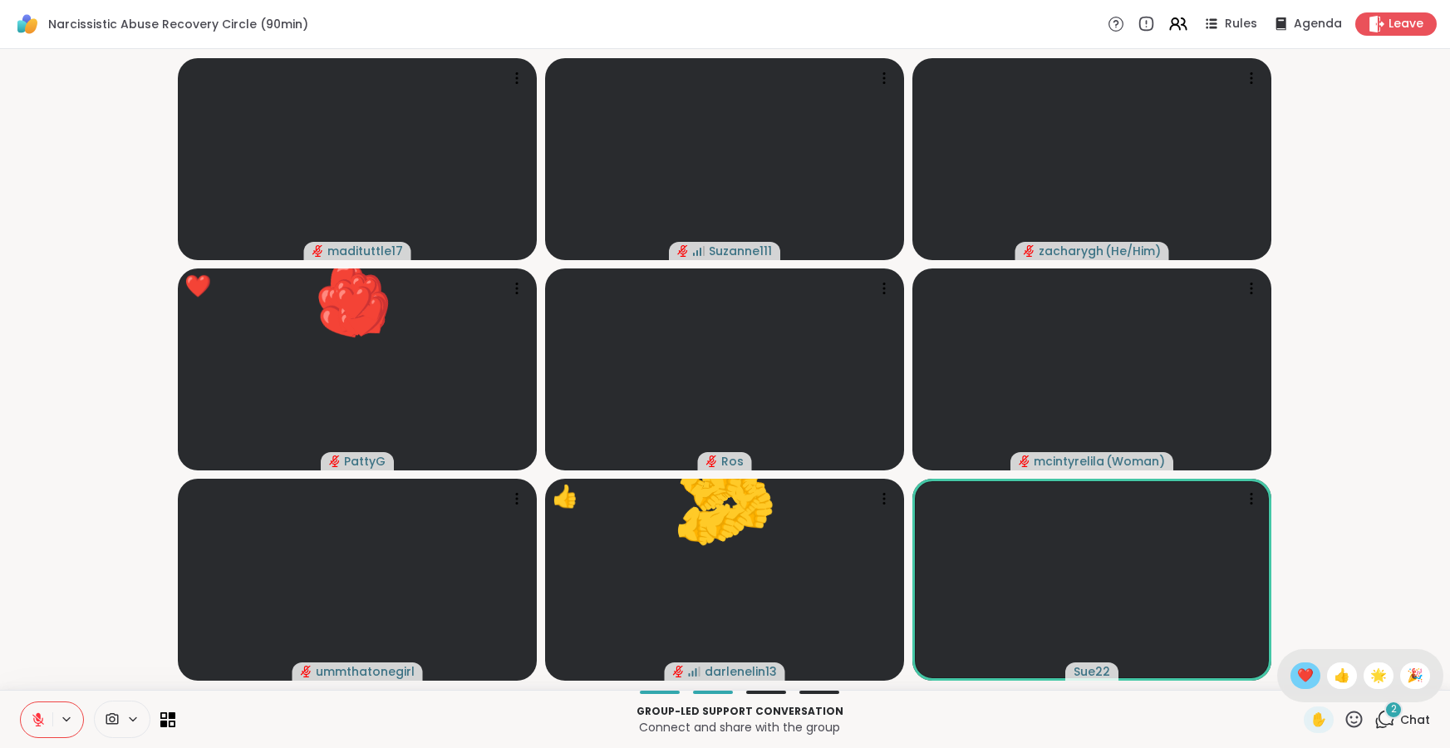
click at [1314, 679] on span "❤️" at bounding box center [1305, 676] width 17 height 20
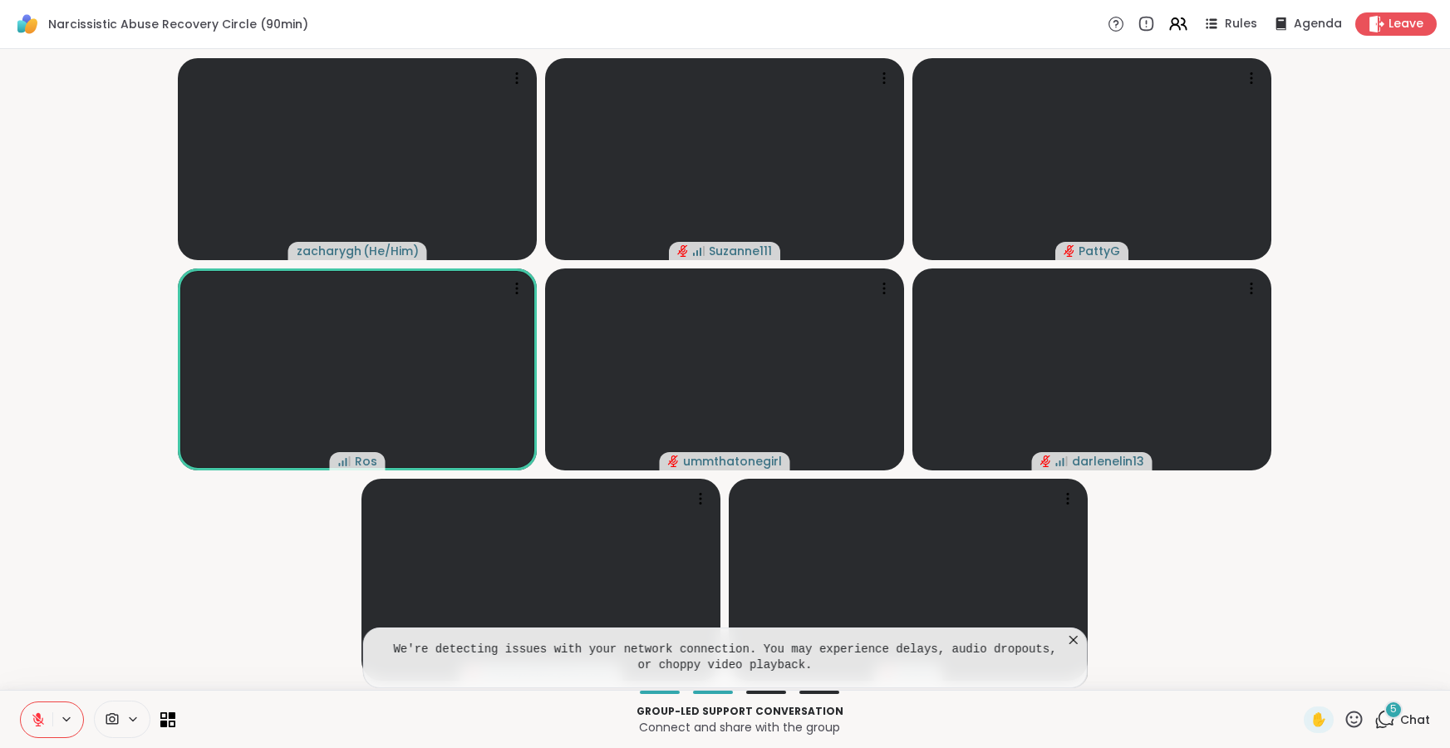
click at [1072, 636] on icon at bounding box center [1073, 639] width 17 height 17
click at [1356, 720] on icon at bounding box center [1354, 719] width 21 height 21
click at [1314, 675] on span "❤️" at bounding box center [1305, 676] width 17 height 20
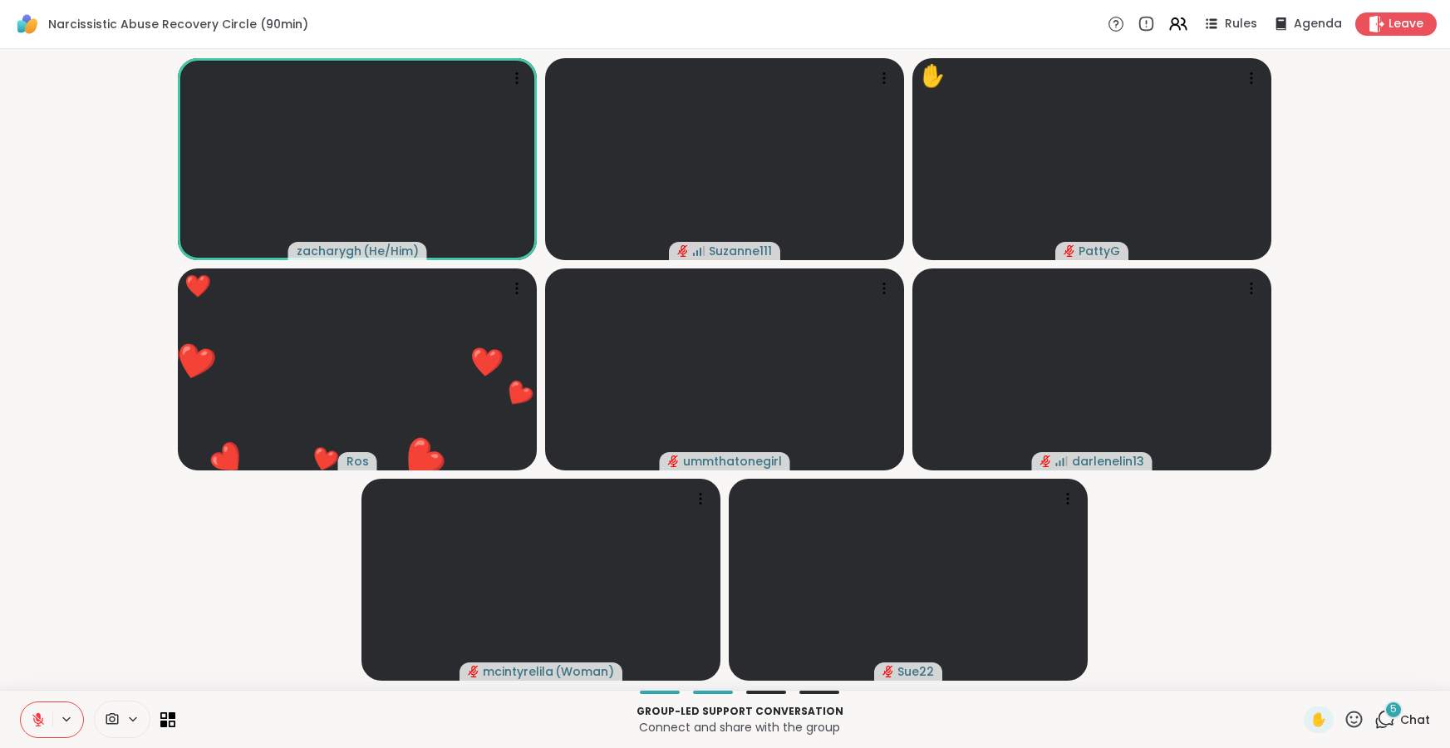
click at [1359, 717] on icon at bounding box center [1354, 719] width 21 height 21
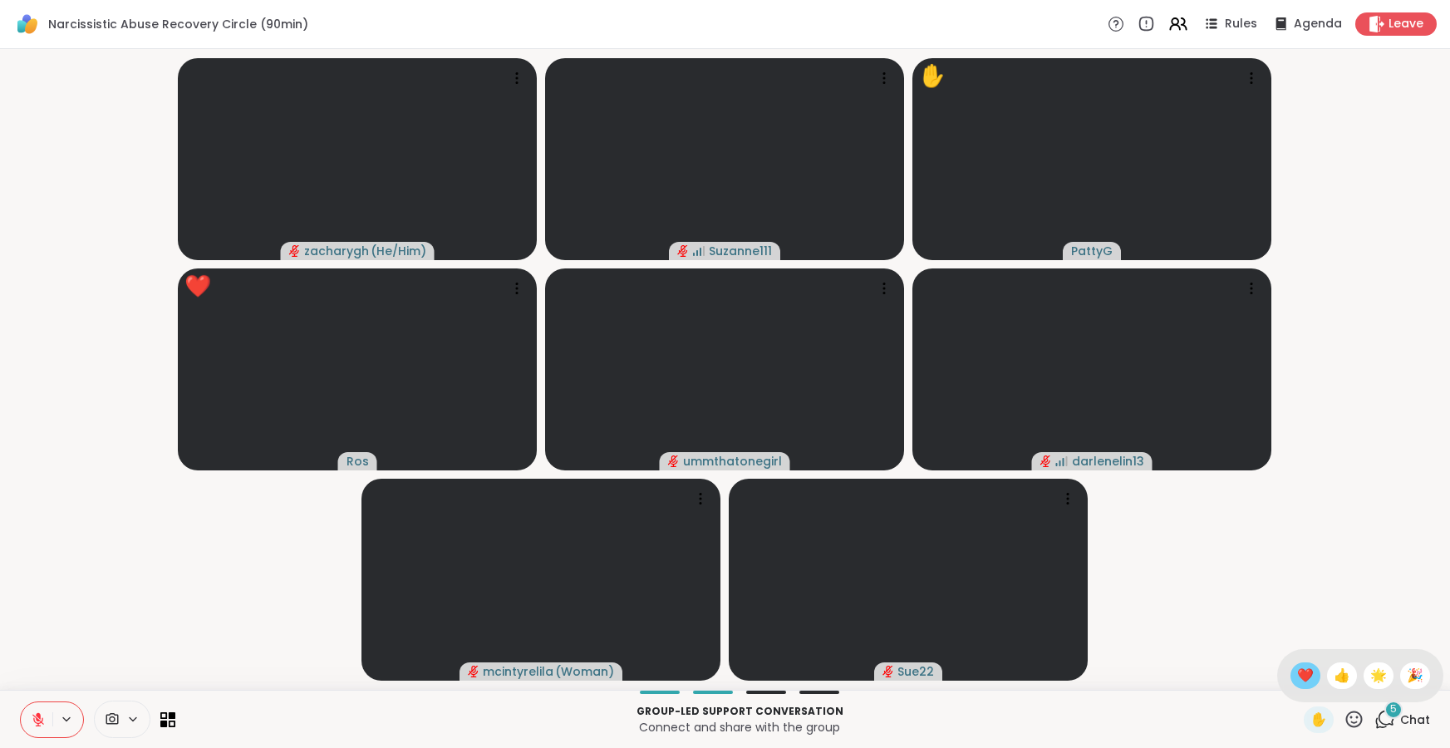
click at [1314, 669] on span "❤️" at bounding box center [1305, 676] width 17 height 20
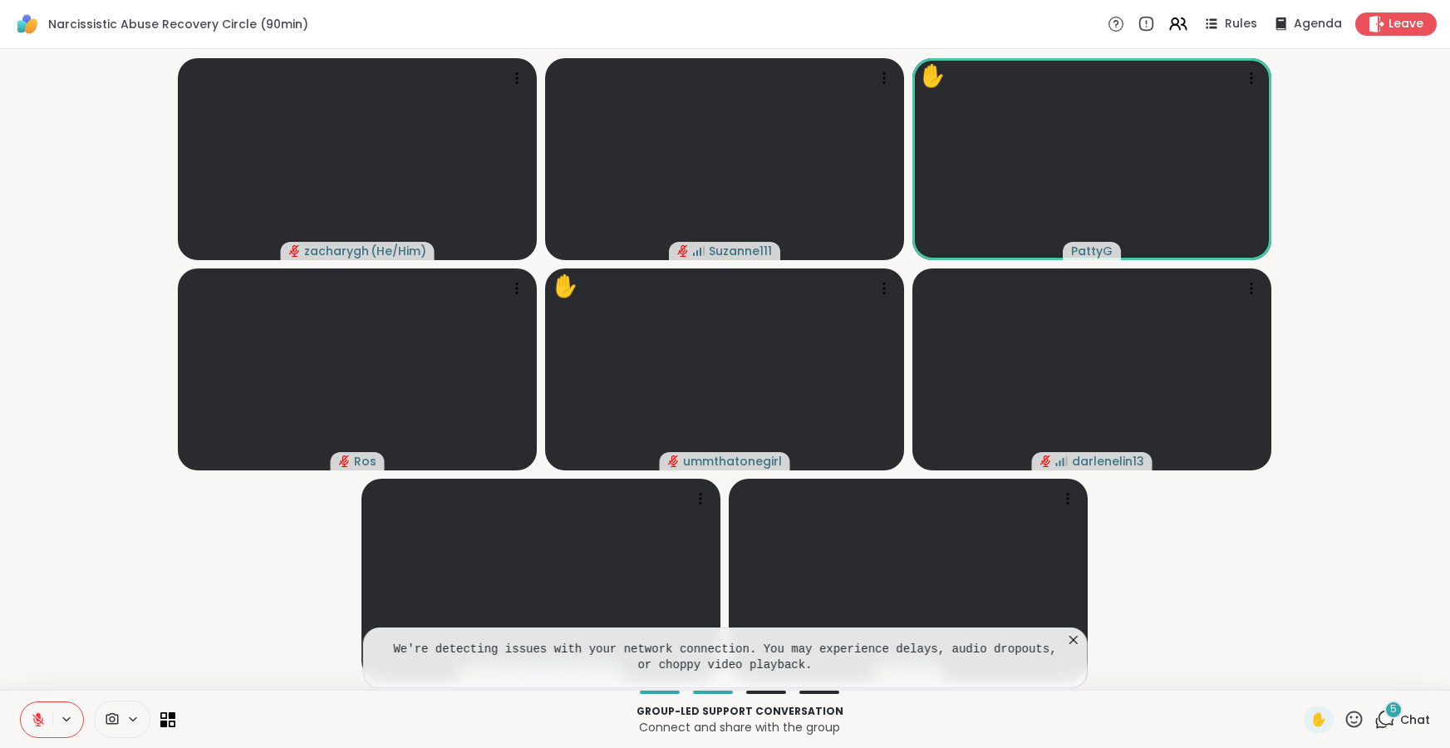
click at [1074, 638] on icon at bounding box center [1073, 639] width 17 height 17
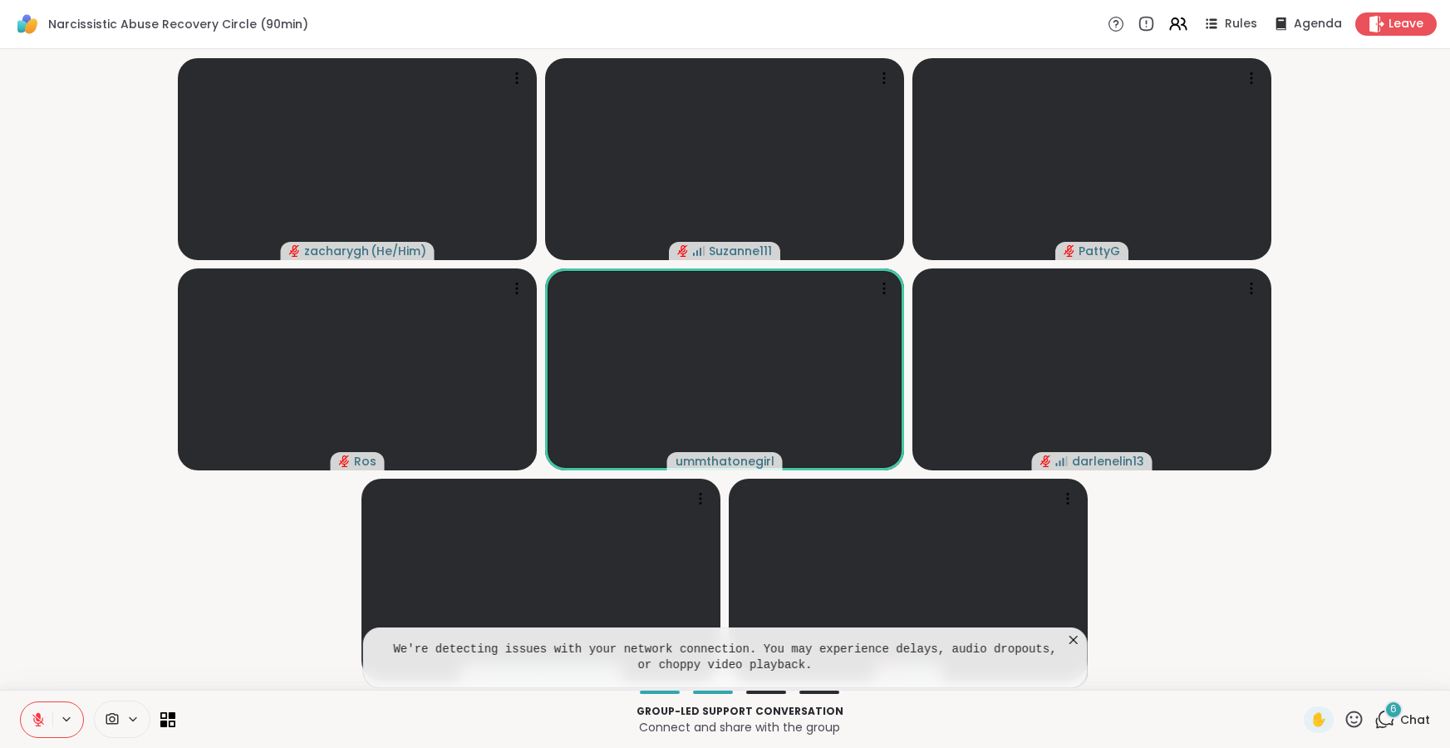
click at [1072, 637] on icon at bounding box center [1073, 640] width 8 height 8
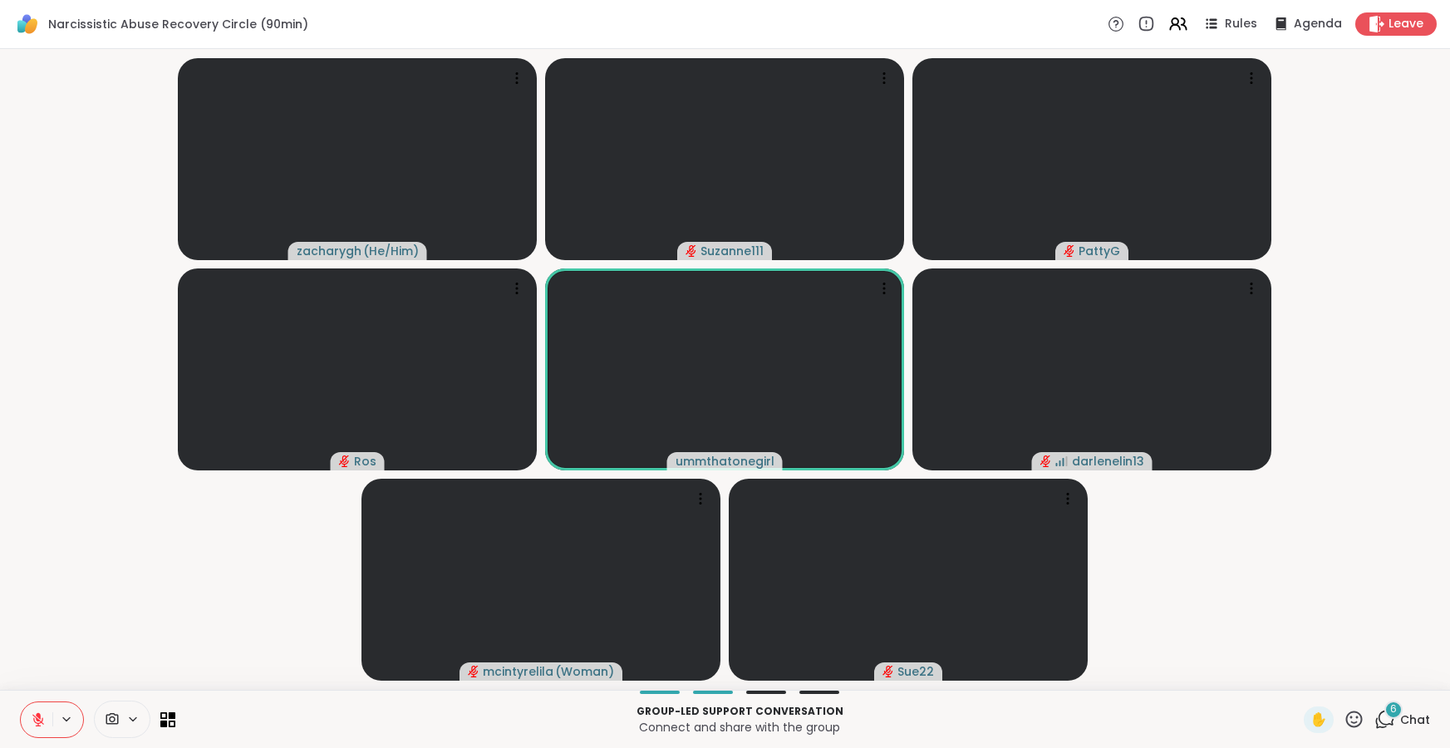
click at [1361, 725] on icon at bounding box center [1354, 719] width 21 height 21
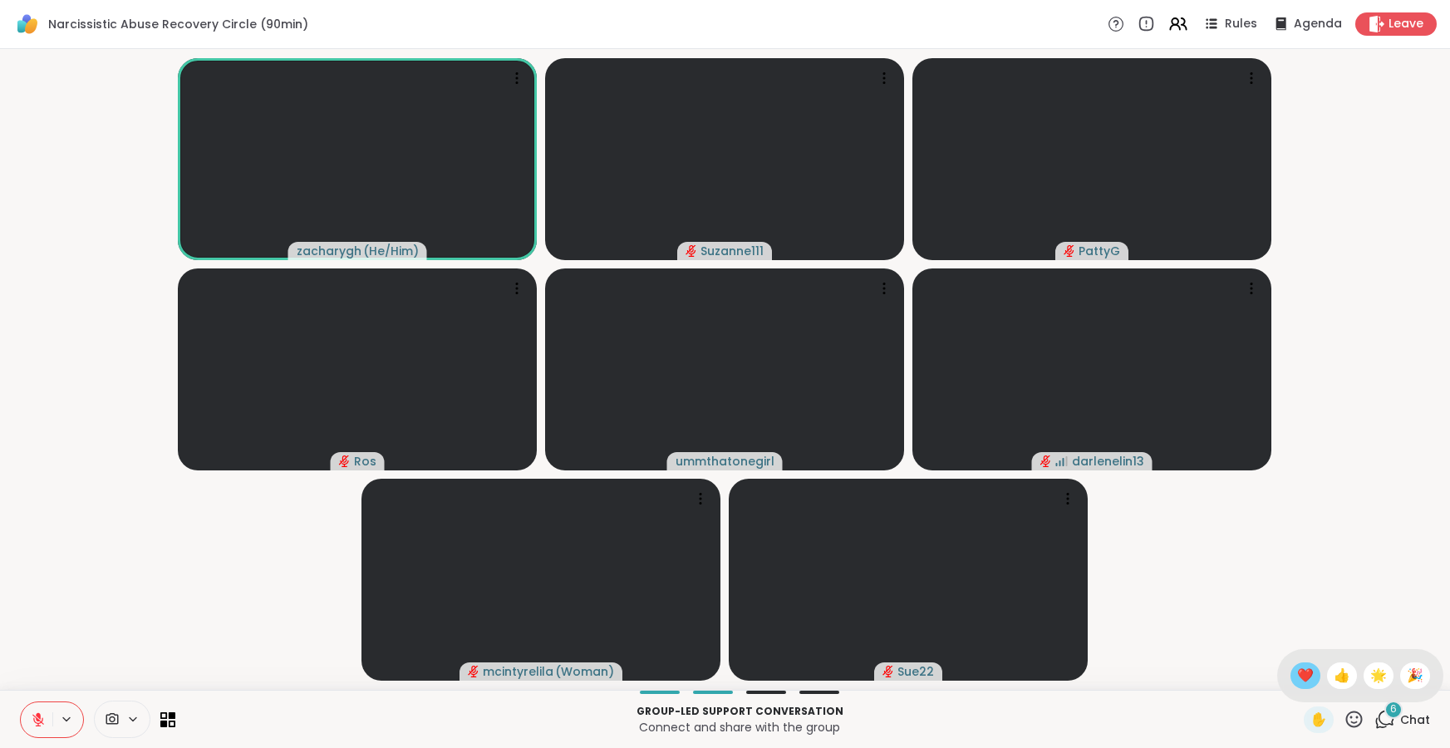
click at [1314, 677] on span "❤️" at bounding box center [1305, 676] width 17 height 20
click at [34, 716] on icon at bounding box center [38, 719] width 15 height 15
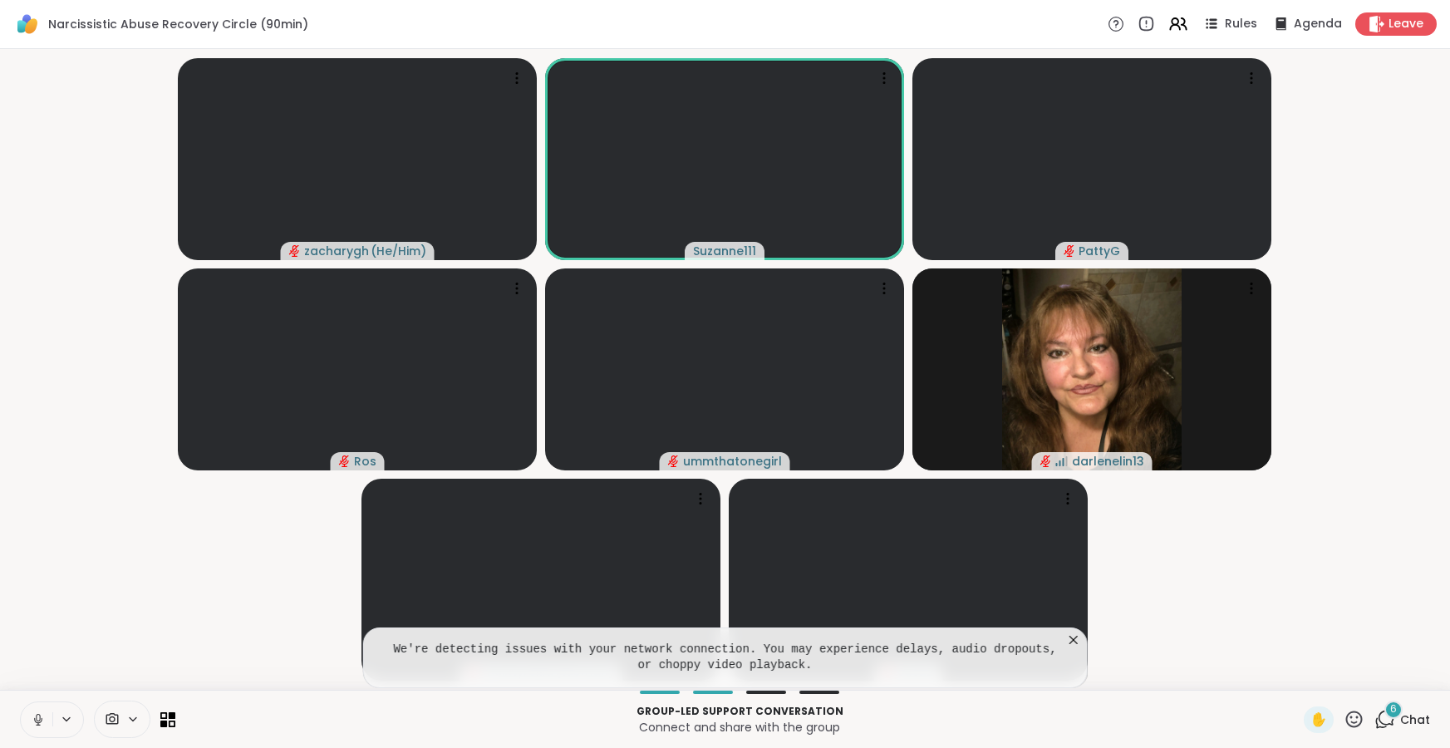
click at [1071, 638] on icon at bounding box center [1073, 639] width 17 height 17
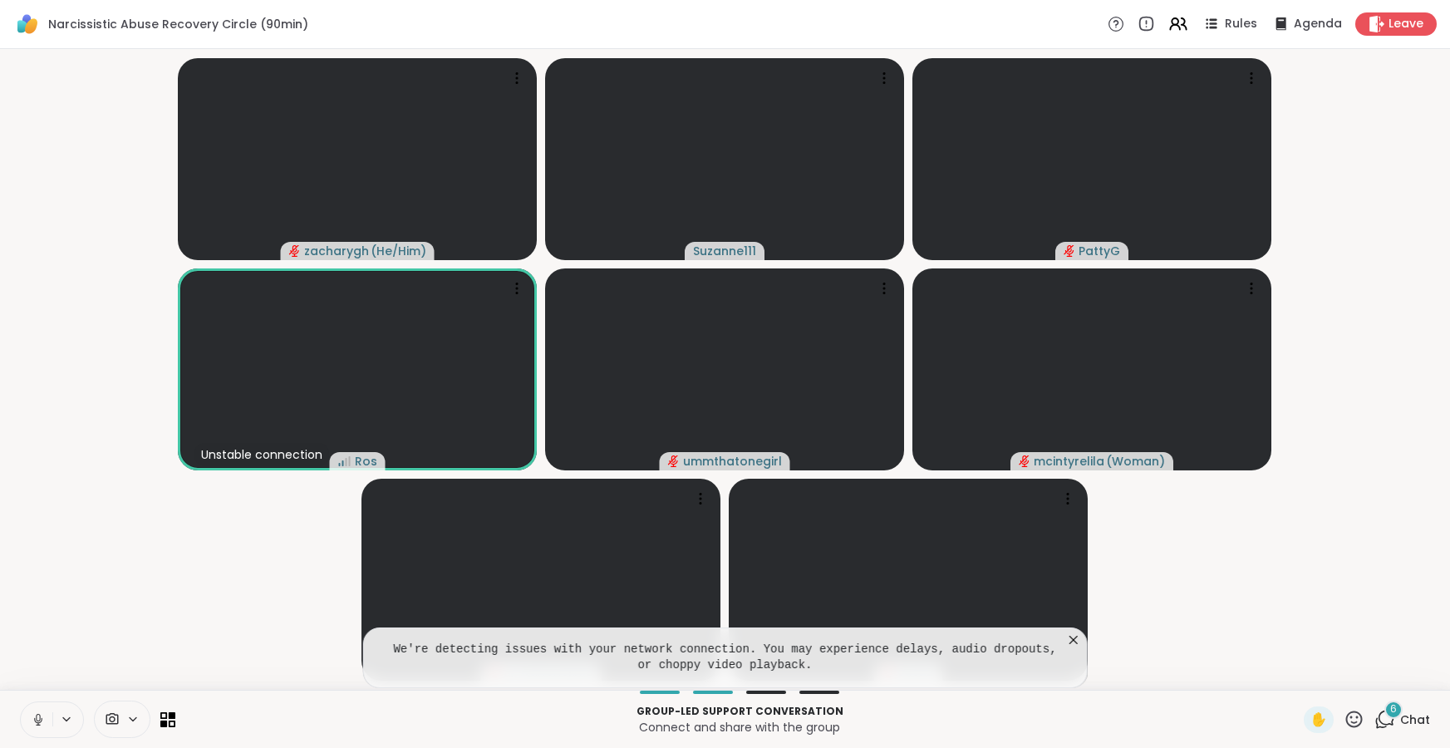
click at [1074, 637] on icon at bounding box center [1073, 640] width 8 height 8
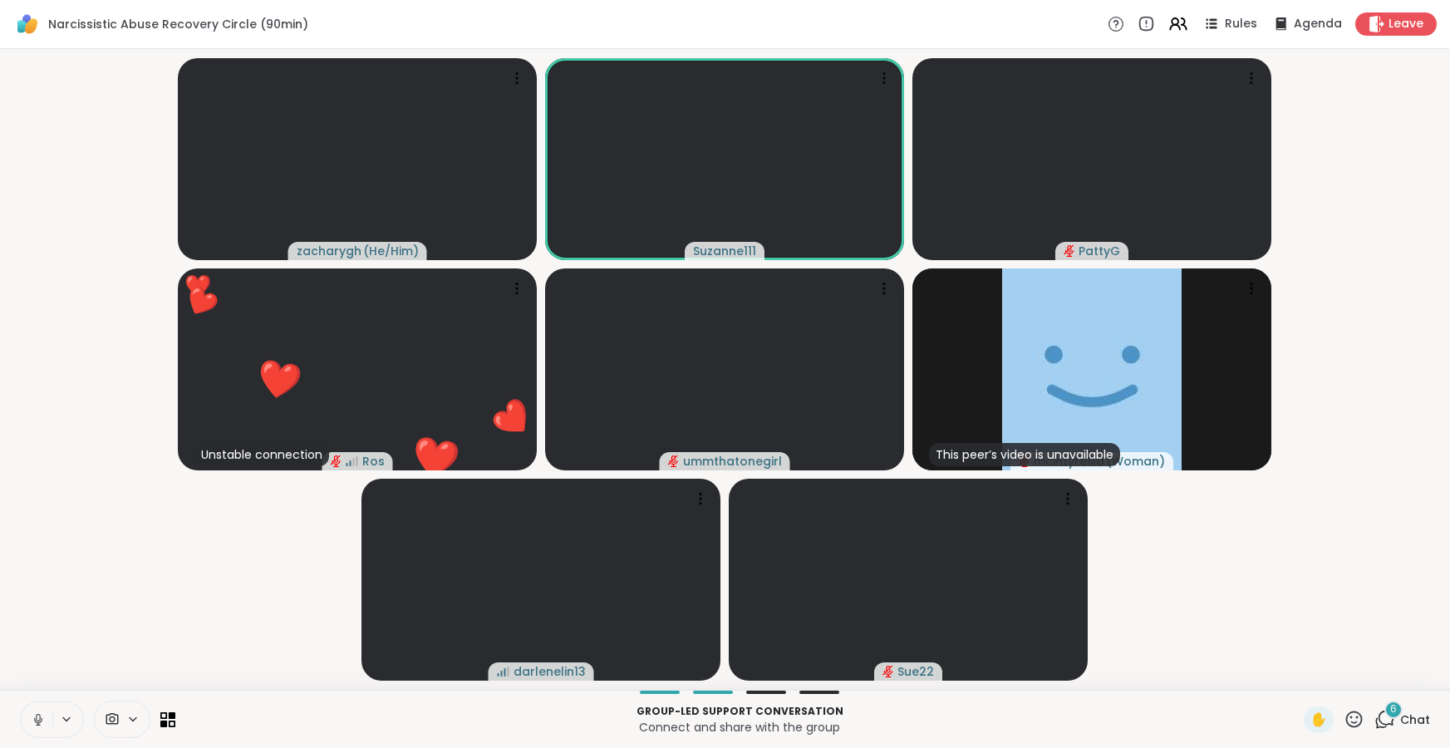
click at [1352, 722] on icon at bounding box center [1354, 719] width 21 height 21
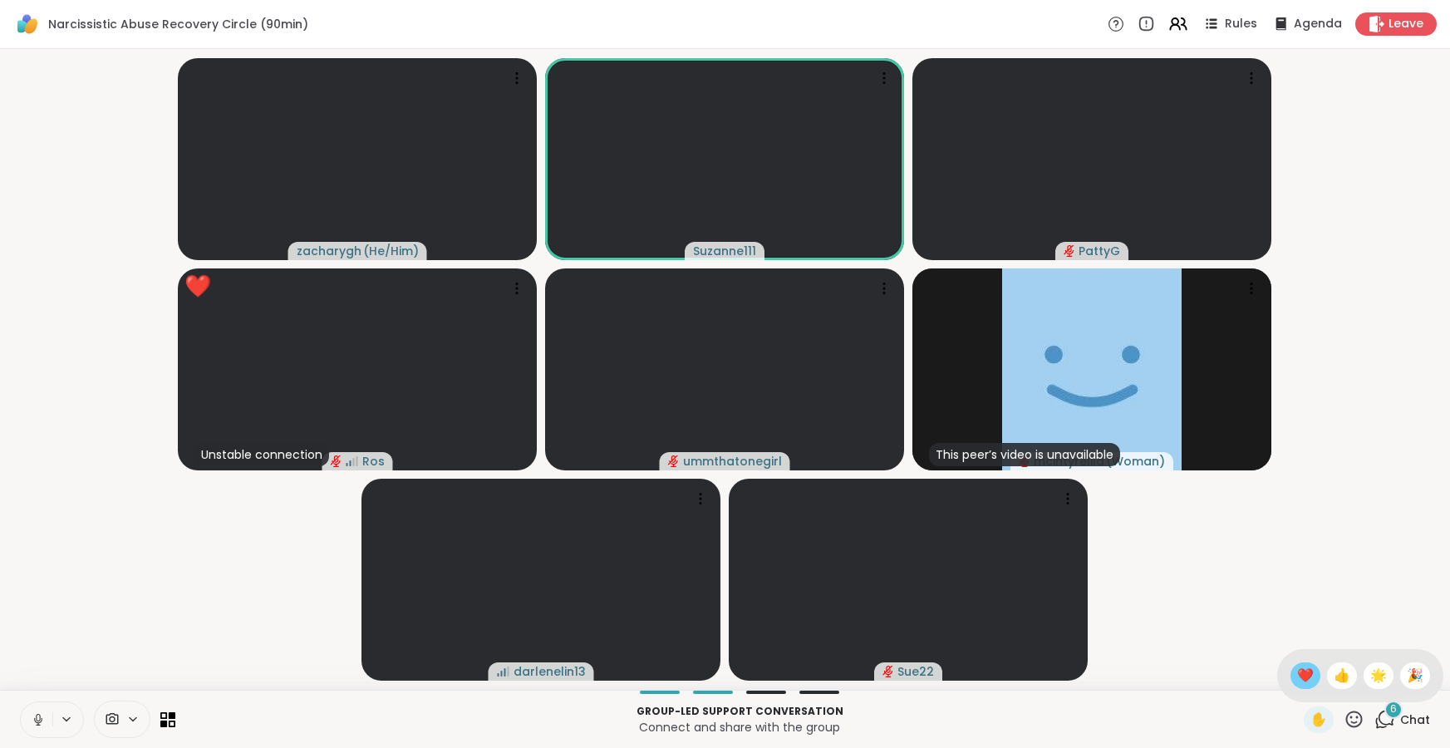
click at [1314, 668] on span "❤️" at bounding box center [1305, 676] width 17 height 20
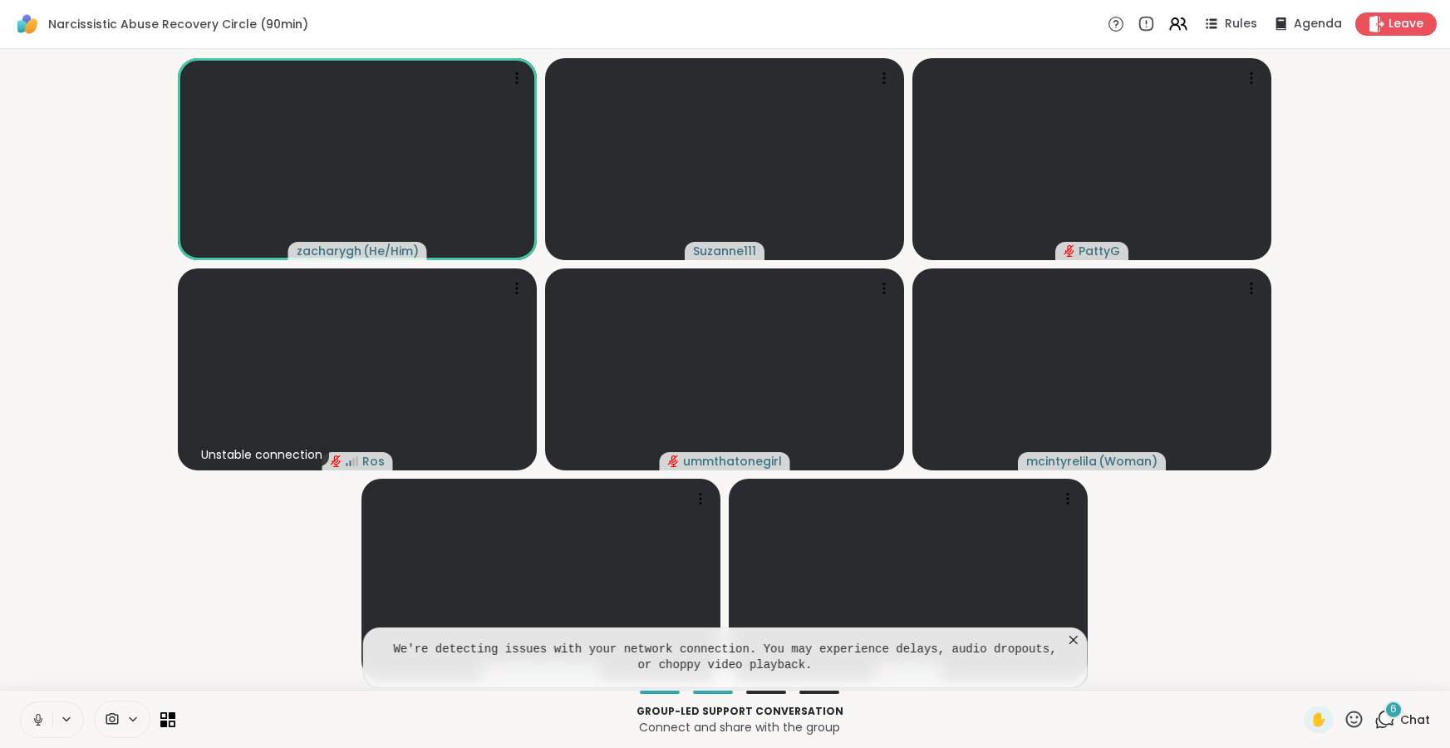
click at [39, 717] on icon at bounding box center [38, 719] width 15 height 15
click at [1069, 637] on icon at bounding box center [1073, 639] width 17 height 17
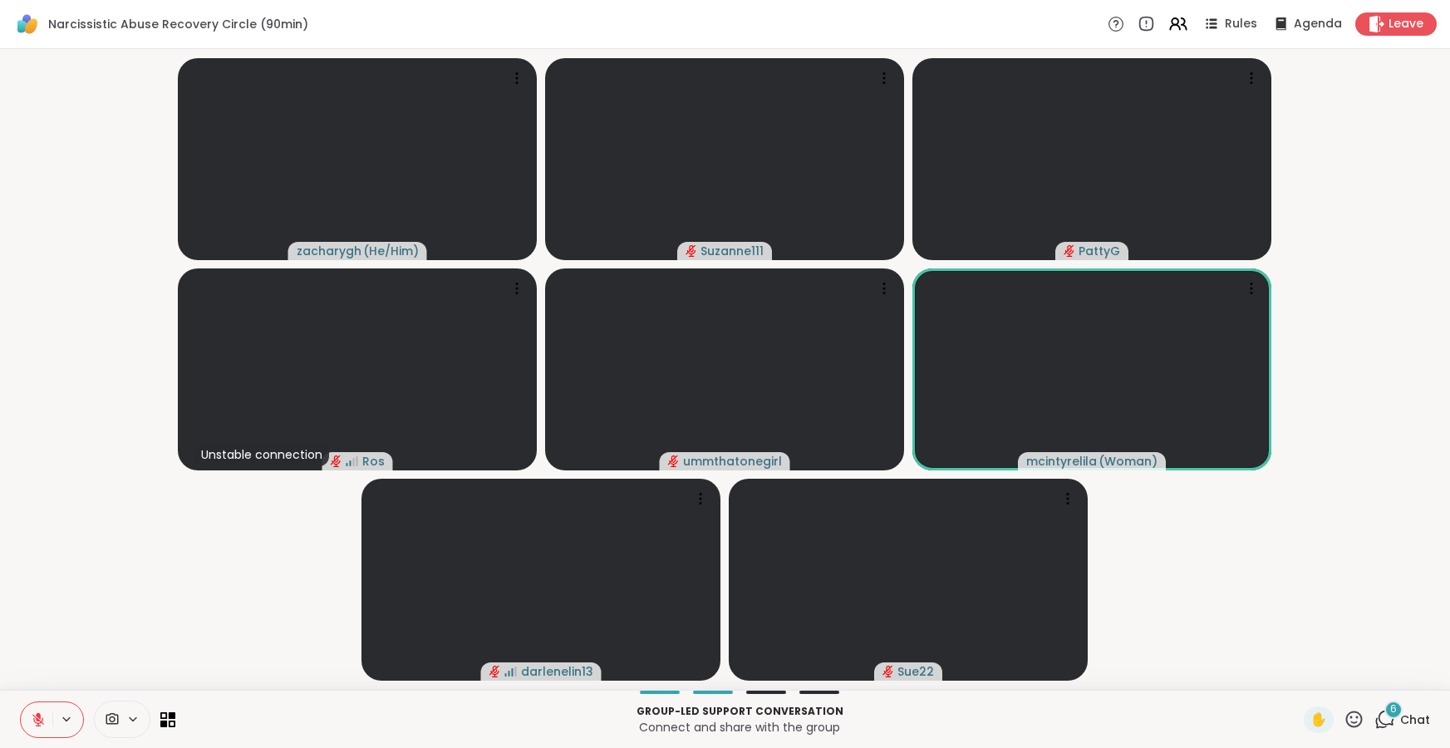
click at [134, 715] on icon at bounding box center [132, 719] width 13 height 14
click at [270, 610] on video-player-container "zacharygh ( He/Him ) Suzanne111 PattyG Unstable connection Ros ummthatonegirl m…" at bounding box center [725, 369] width 1430 height 627
click at [1356, 720] on icon at bounding box center [1354, 719] width 21 height 21
click at [1314, 676] on span "❤️" at bounding box center [1305, 676] width 17 height 20
click at [1352, 720] on icon at bounding box center [1354, 718] width 17 height 17
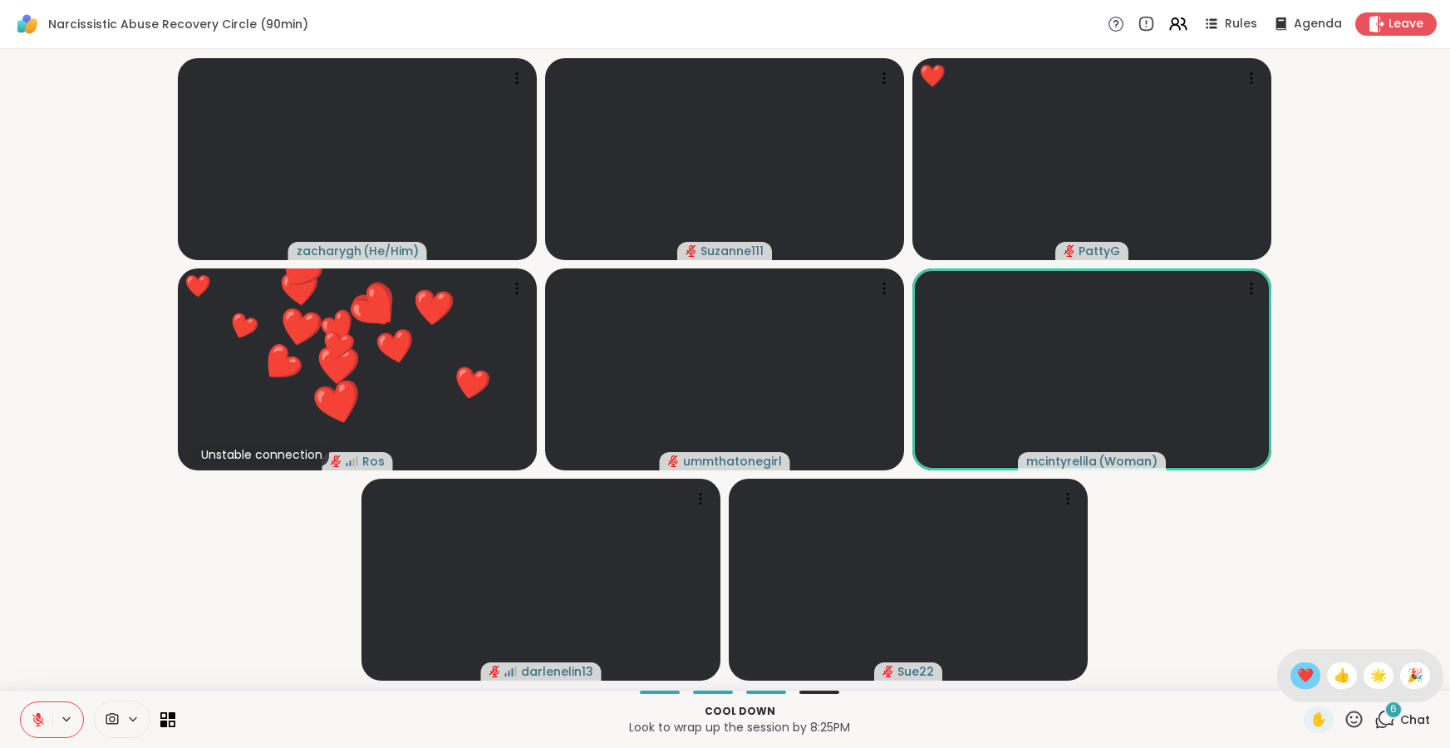
click at [1314, 675] on span "❤️" at bounding box center [1305, 676] width 17 height 20
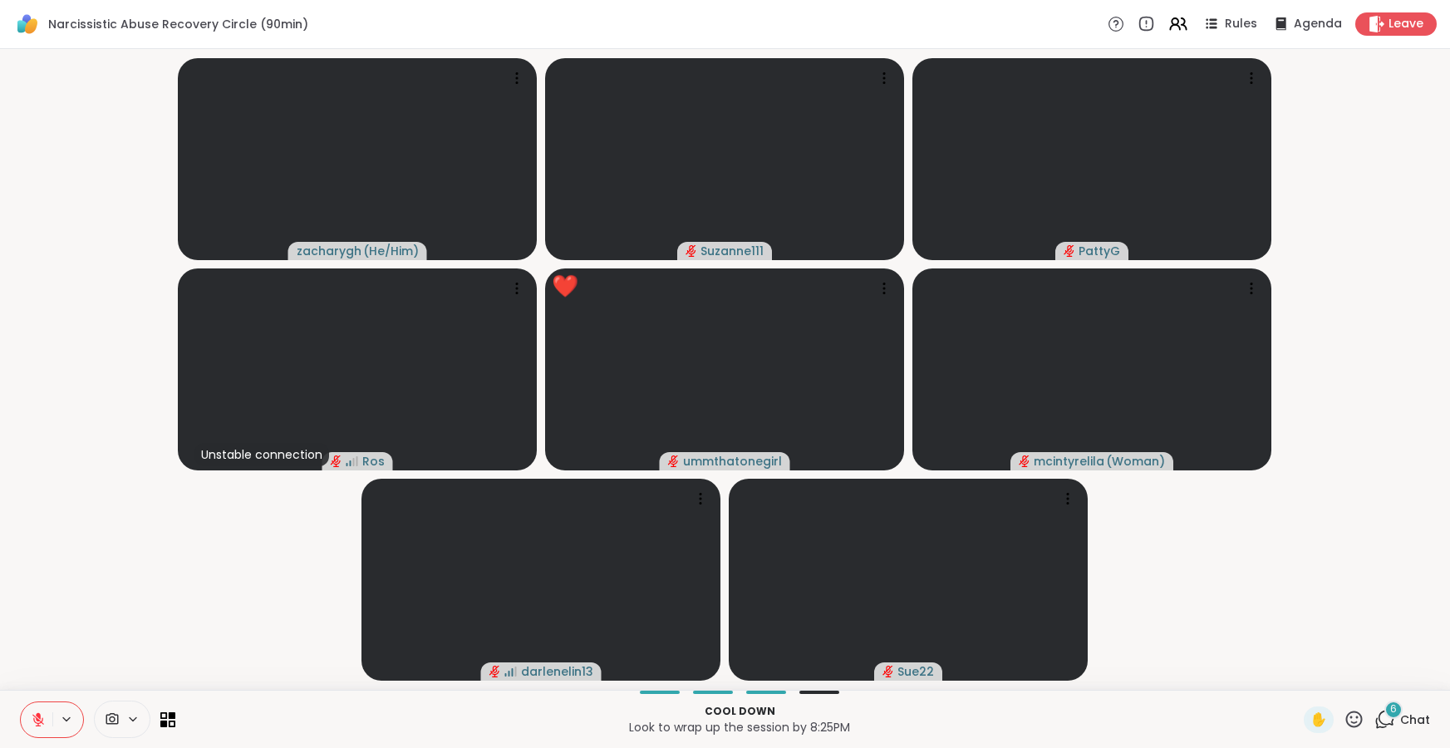
click at [35, 713] on icon at bounding box center [38, 719] width 15 height 15
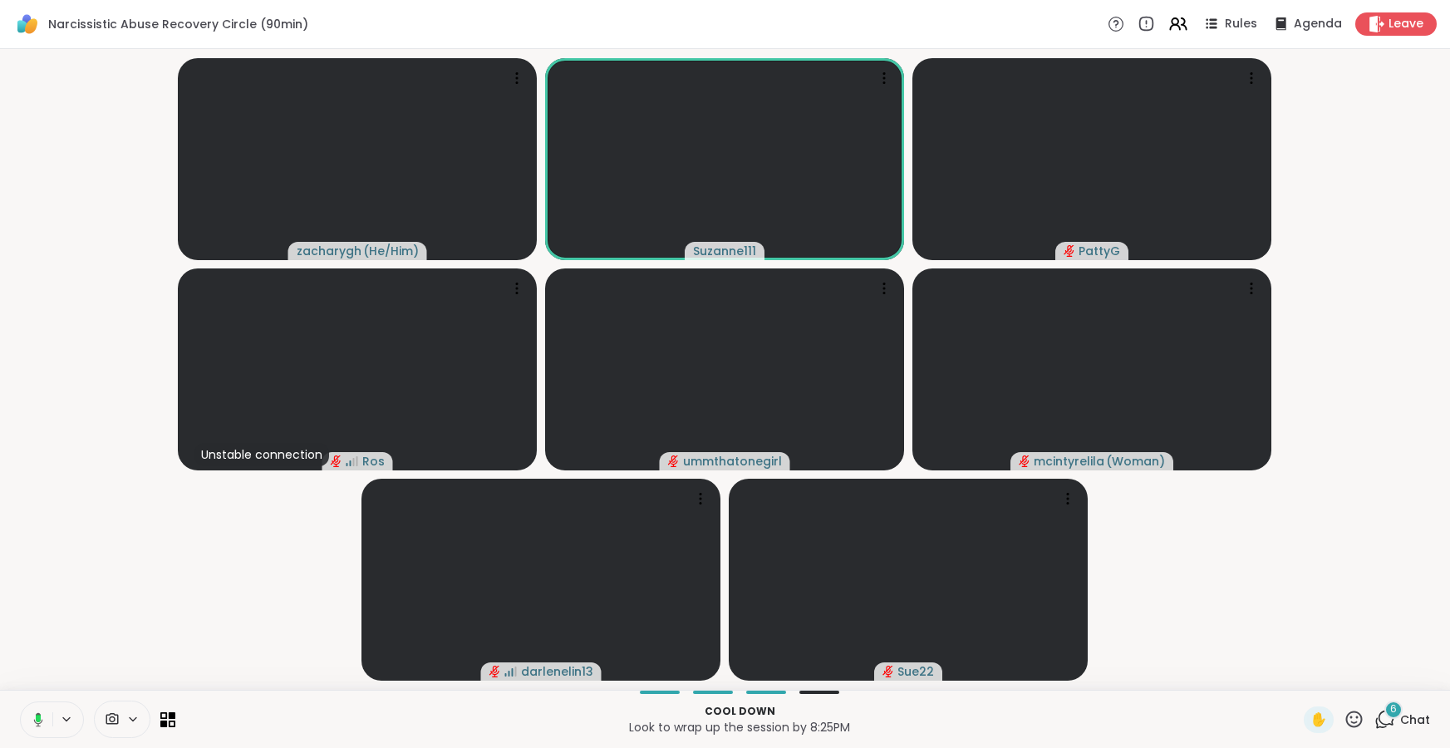
click at [38, 721] on icon at bounding box center [35, 719] width 15 height 15
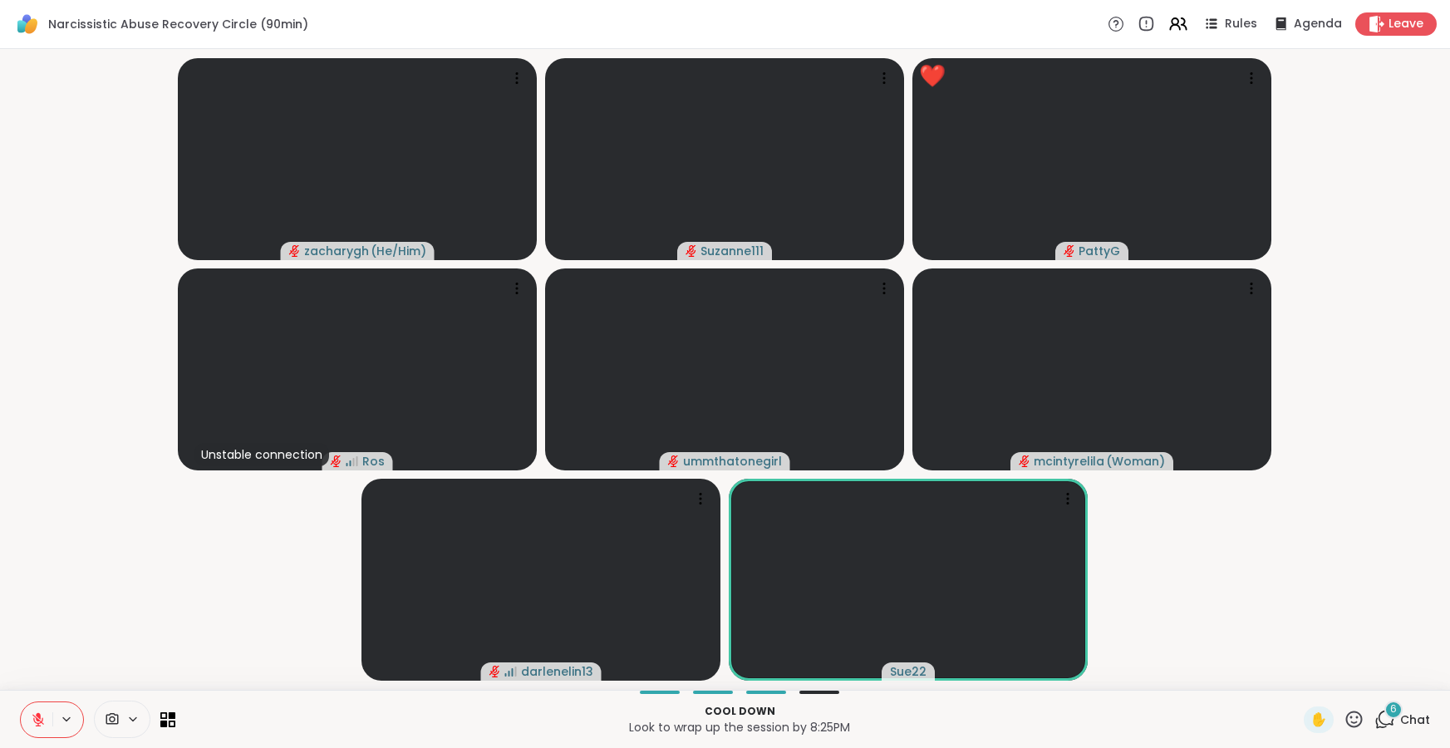
click at [1353, 718] on icon at bounding box center [1354, 719] width 21 height 21
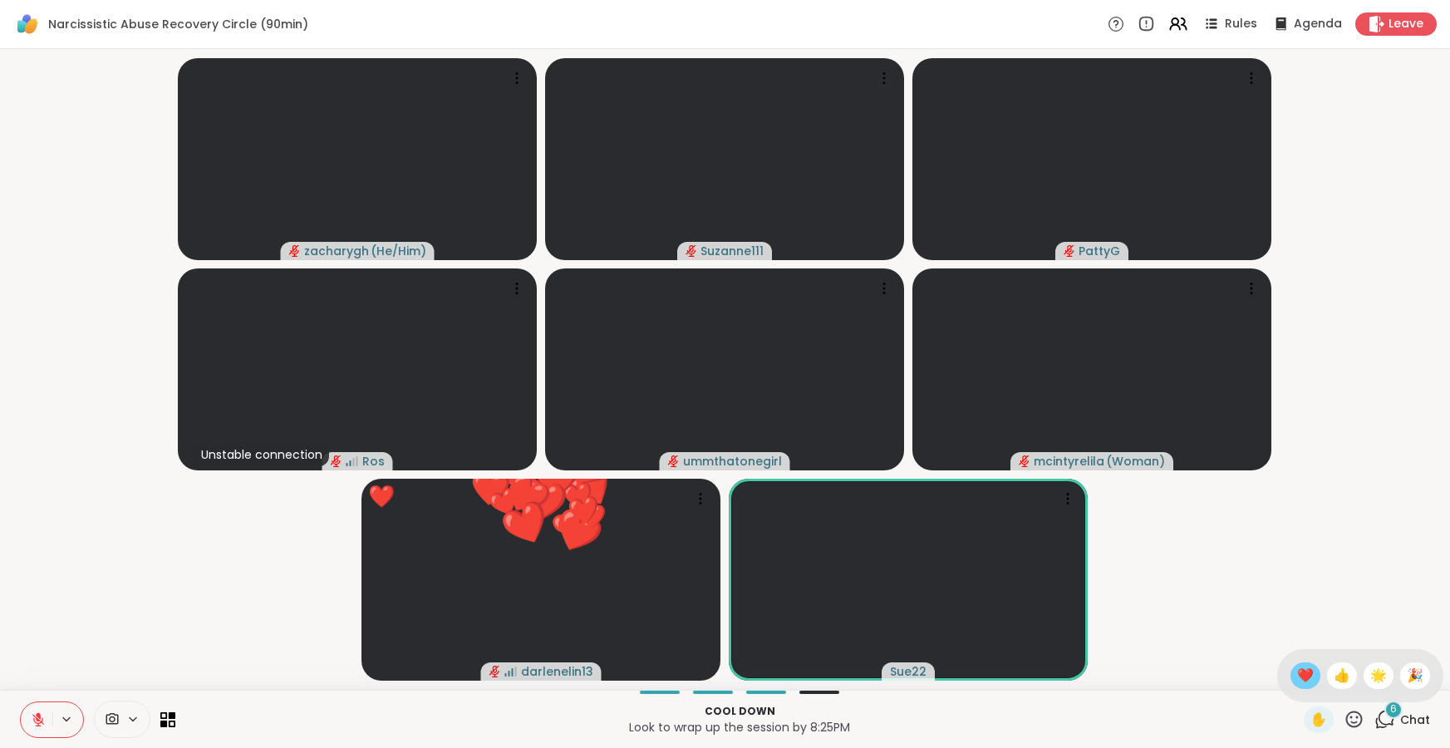
click at [1314, 673] on span "❤️" at bounding box center [1305, 676] width 17 height 20
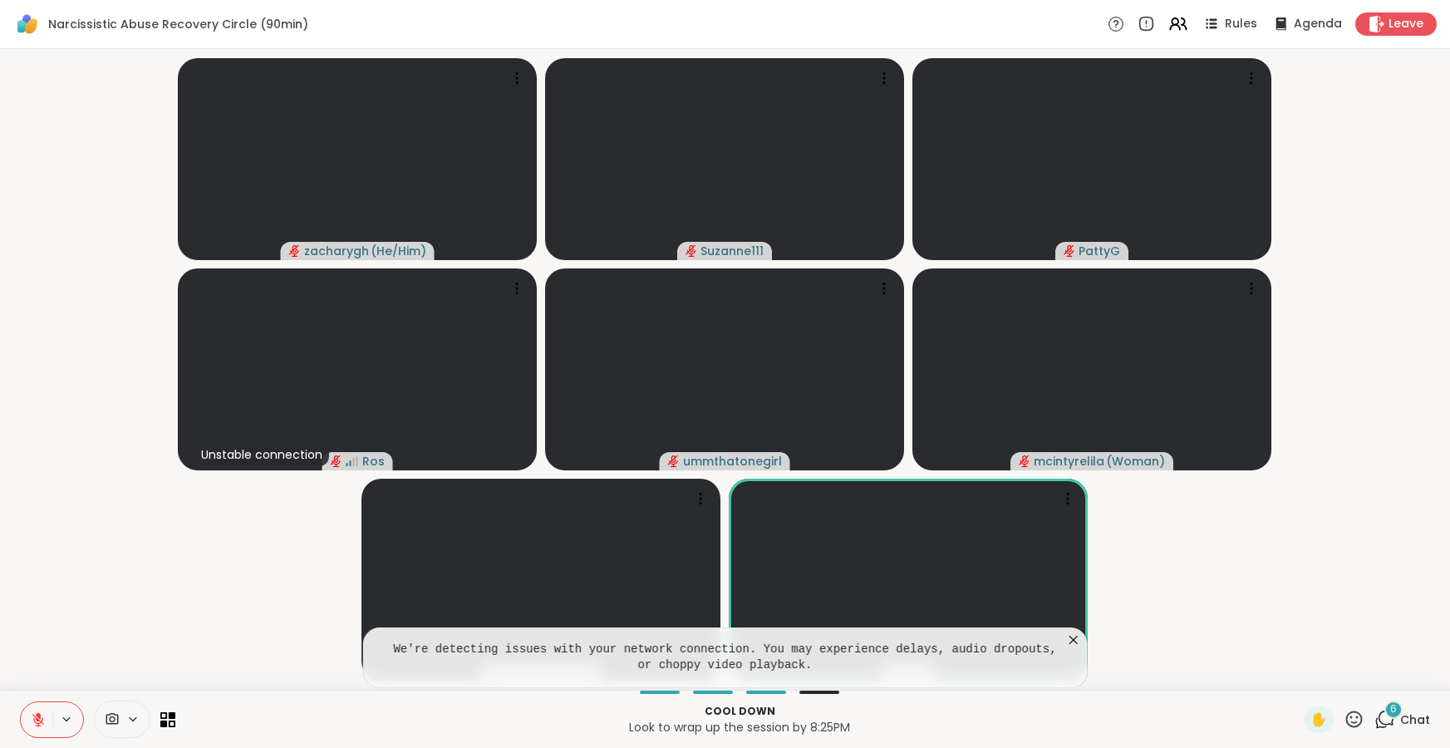
click at [1072, 638] on icon at bounding box center [1073, 640] width 8 height 8
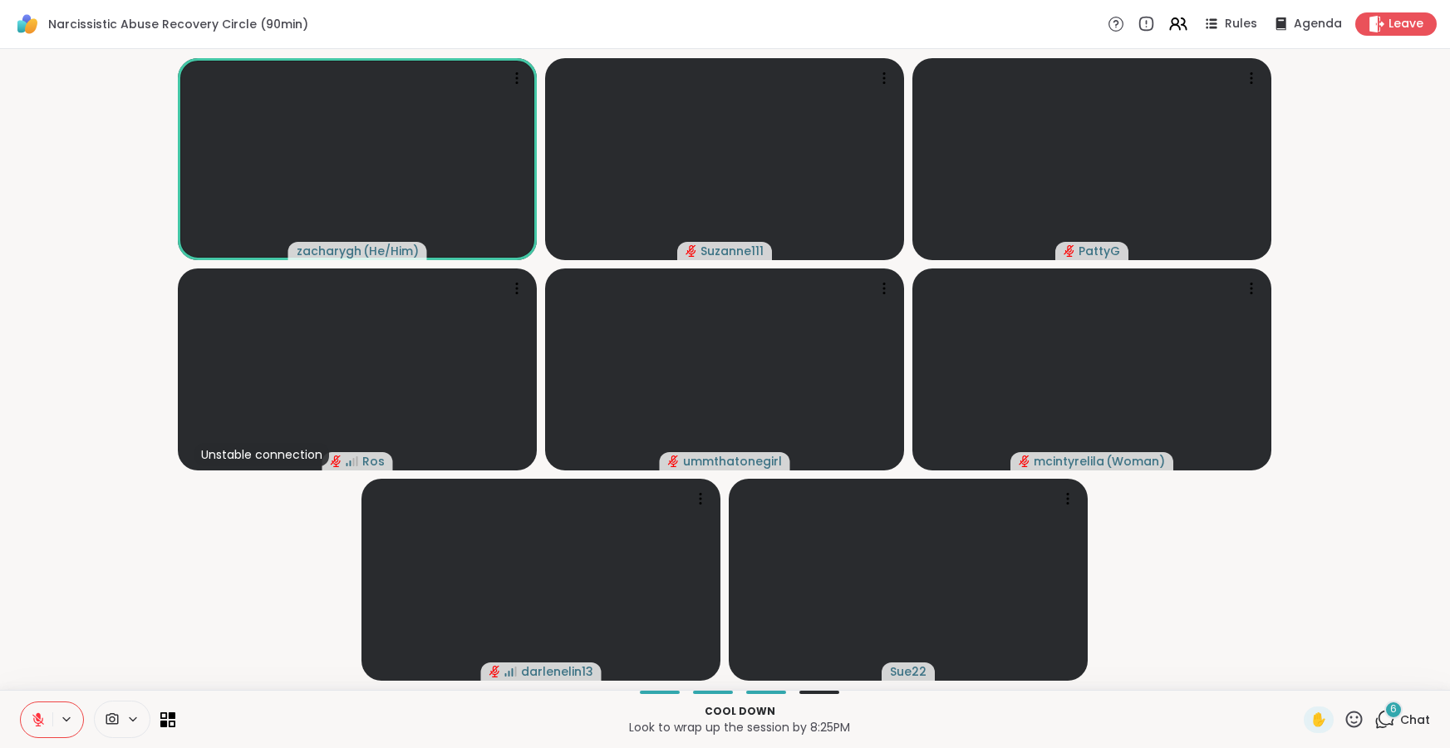
click at [39, 720] on icon at bounding box center [38, 720] width 12 height 12
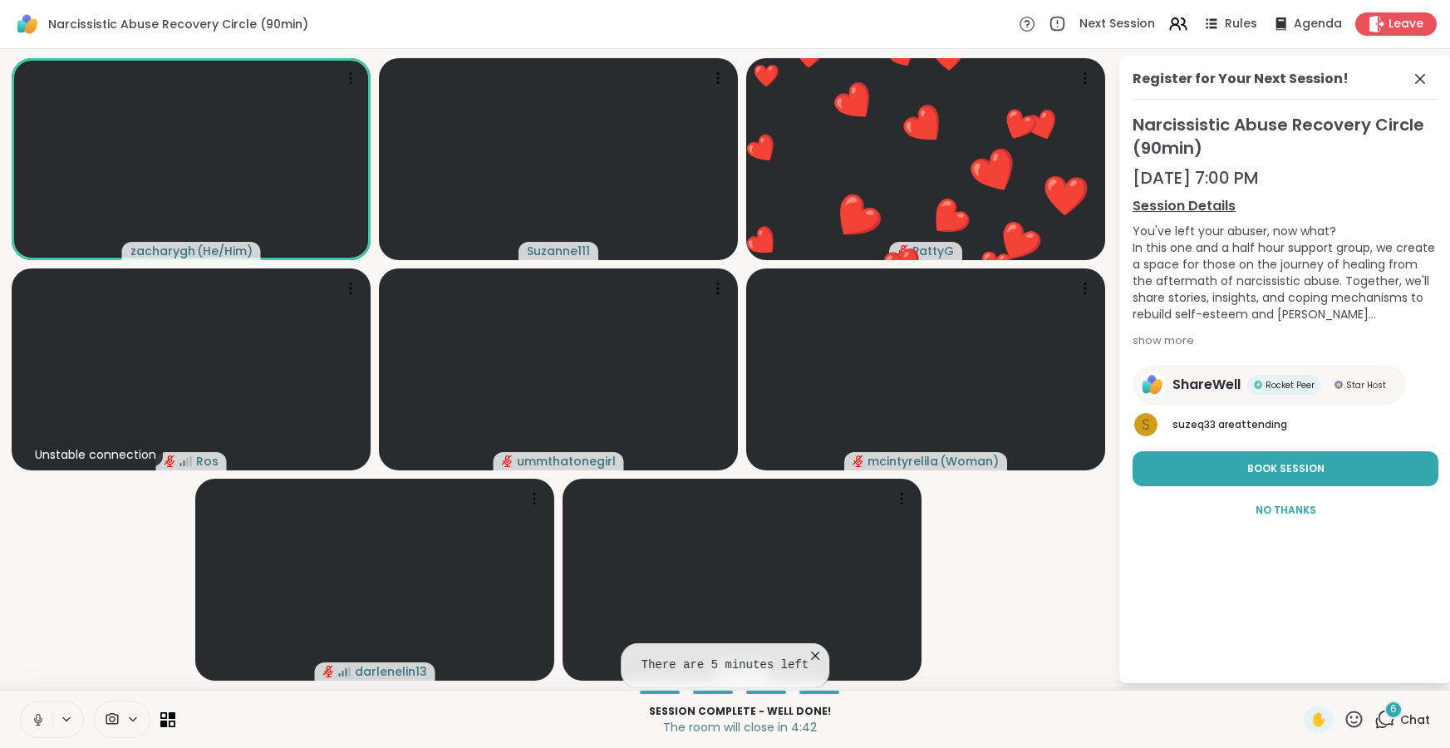
click at [816, 652] on icon at bounding box center [815, 655] width 17 height 17
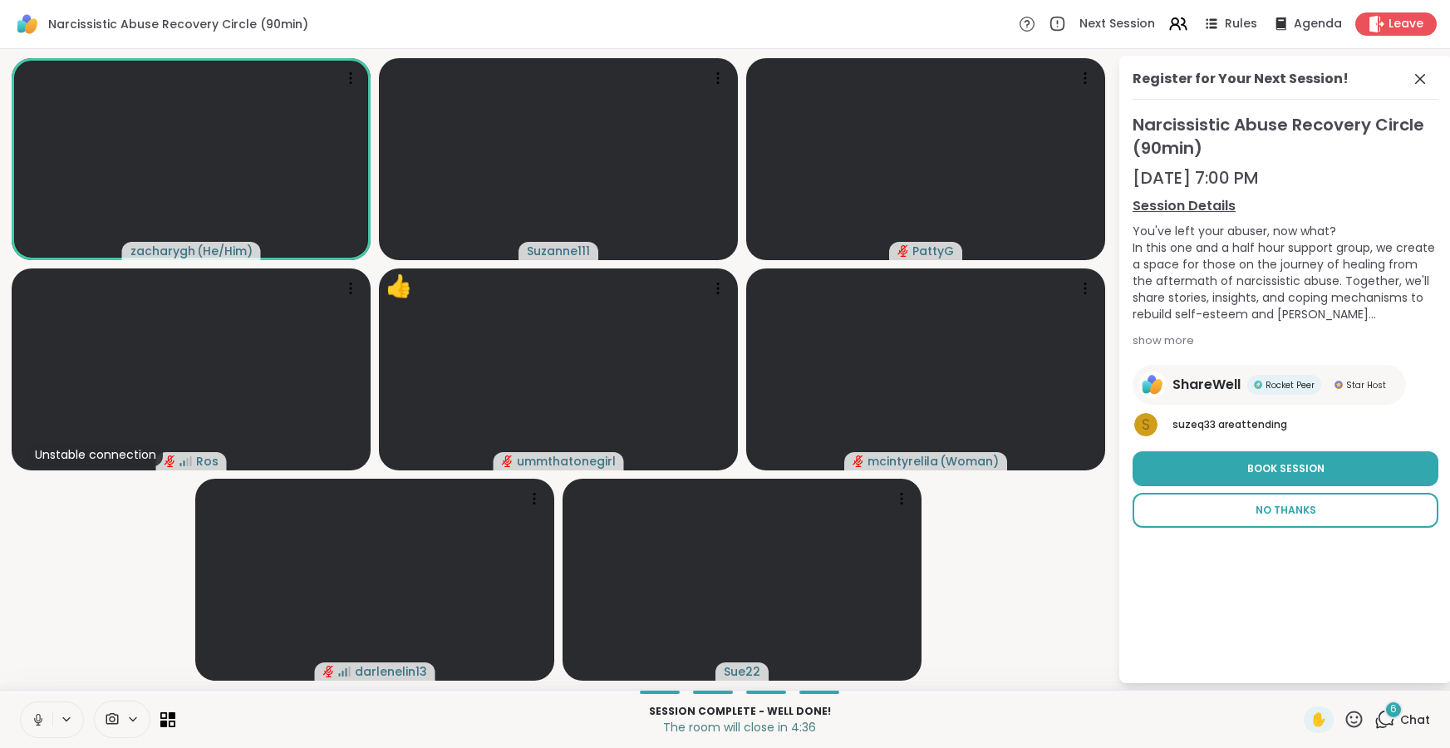
click at [1292, 509] on span "No Thanks" at bounding box center [1286, 510] width 61 height 15
